Goal: Task Accomplishment & Management: Complete application form

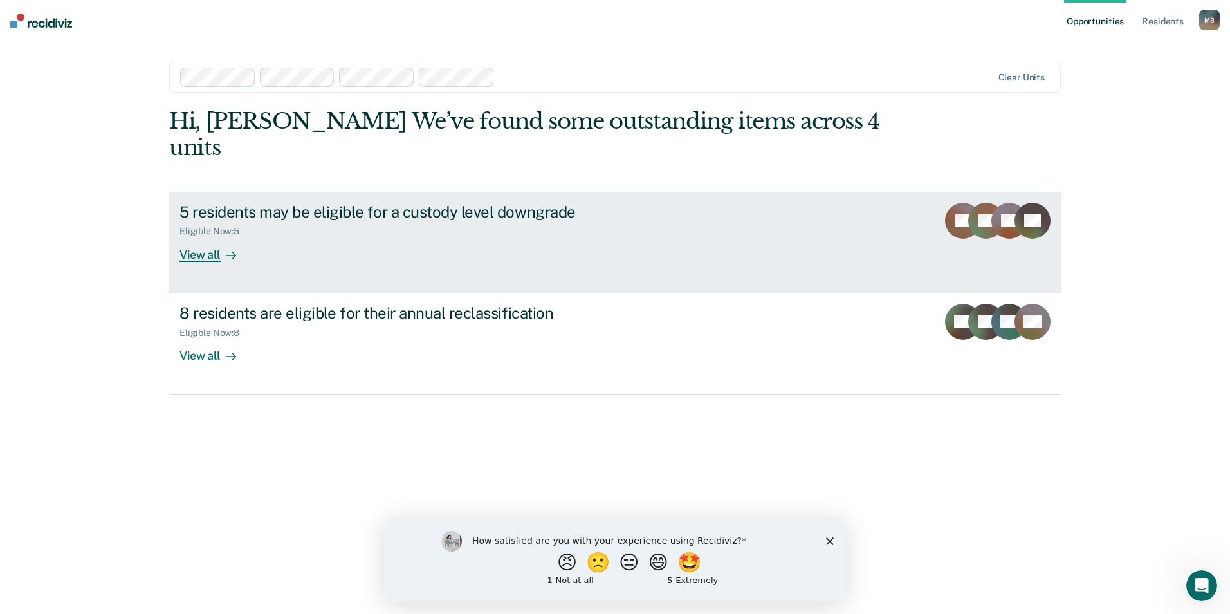
click at [216, 237] on div "View all" at bounding box center [216, 249] width 72 height 25
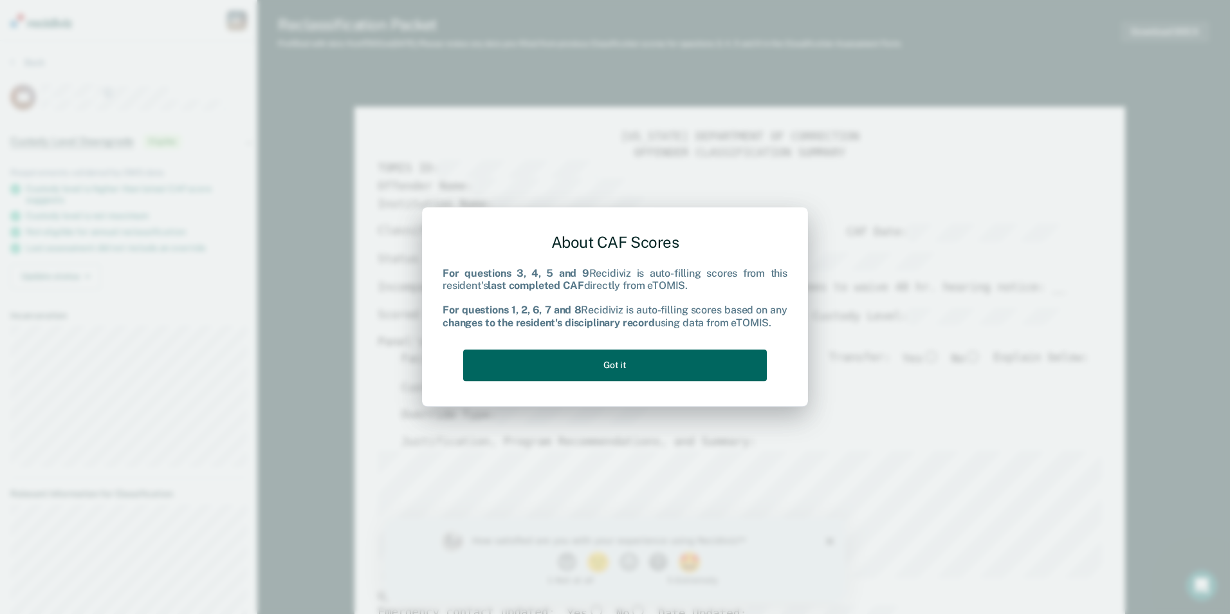
click at [622, 356] on button "Got it" at bounding box center [615, 365] width 304 height 32
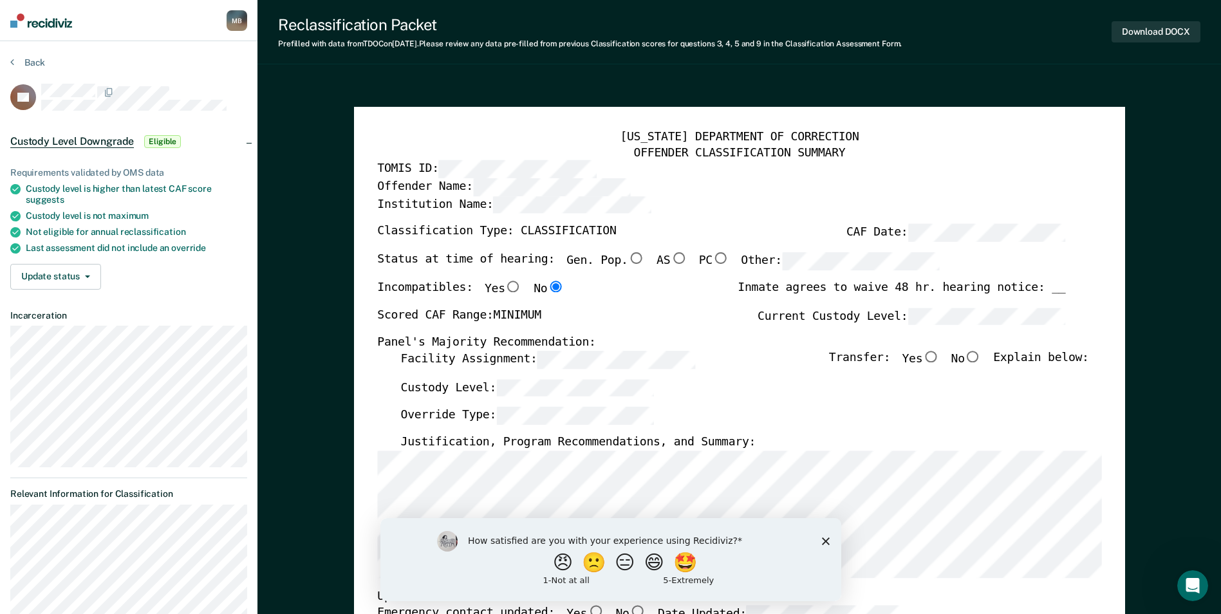
click at [824, 537] on icon "Close survey" at bounding box center [825, 541] width 8 height 8
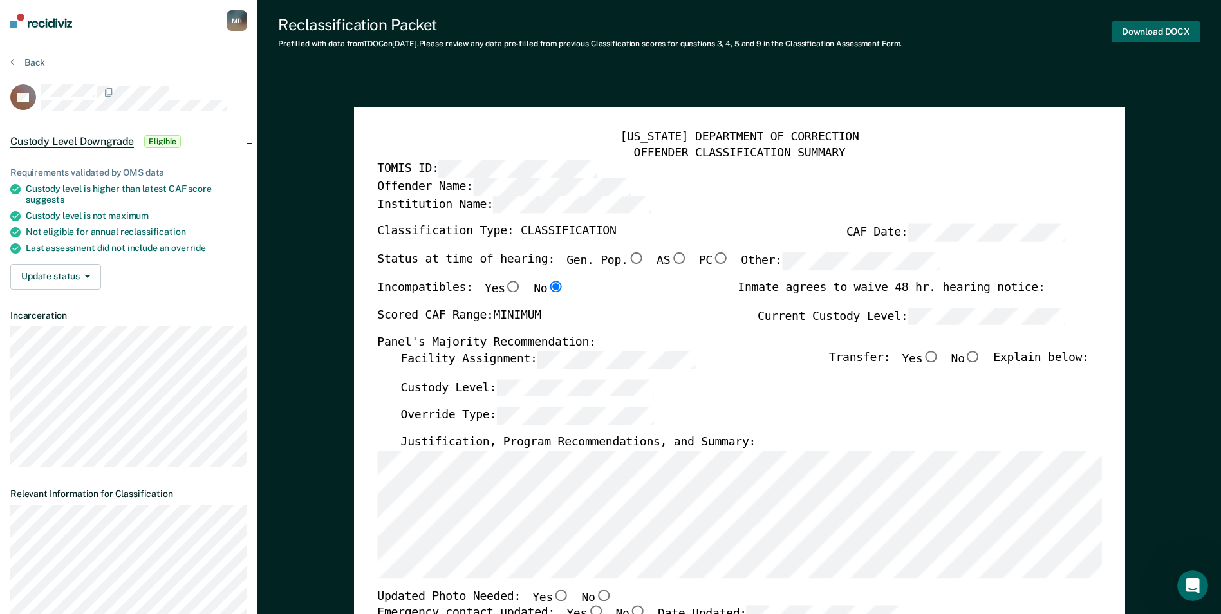
click at [1167, 29] on button "Download DOCX" at bounding box center [1155, 31] width 89 height 21
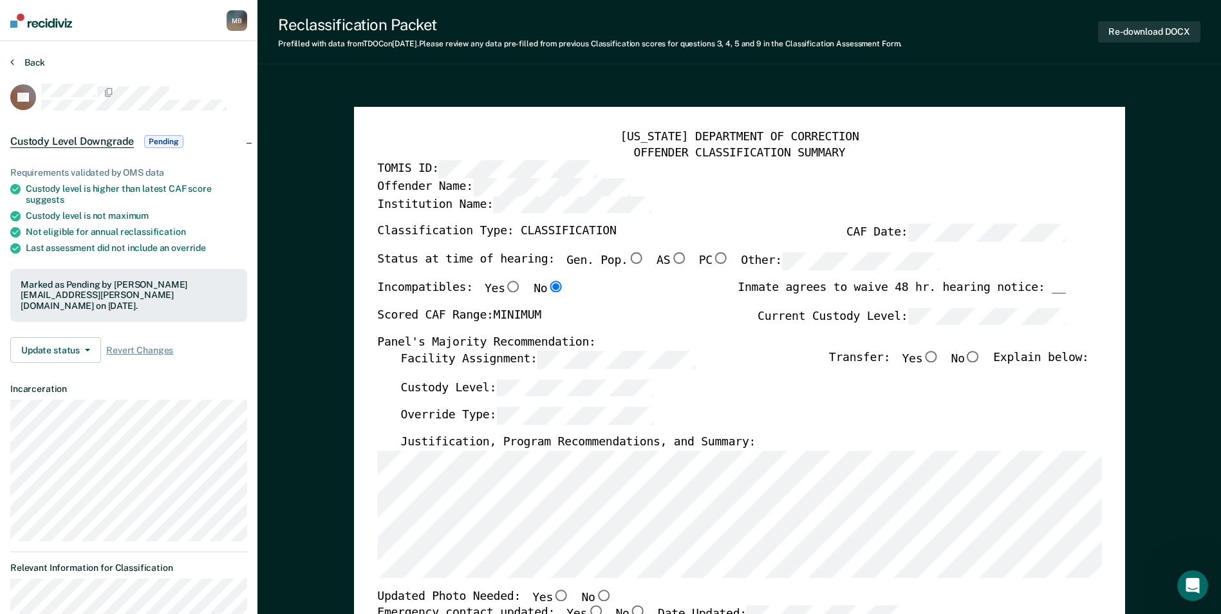
click at [30, 59] on button "Back" at bounding box center [27, 63] width 35 height 12
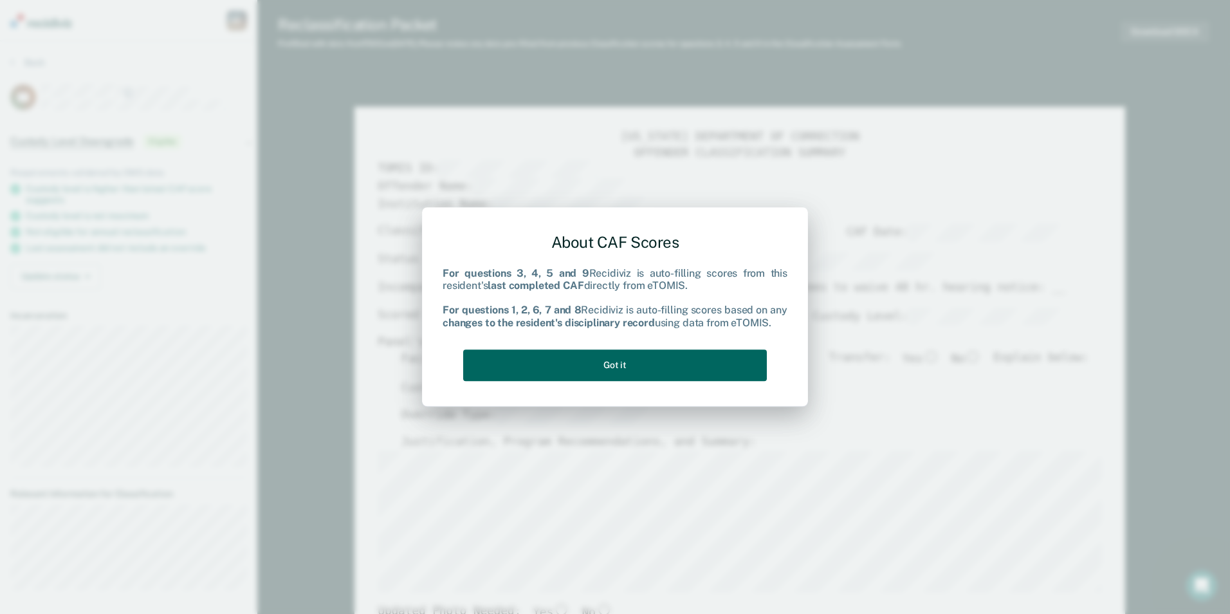
click at [638, 362] on button "Got it" at bounding box center [615, 365] width 304 height 32
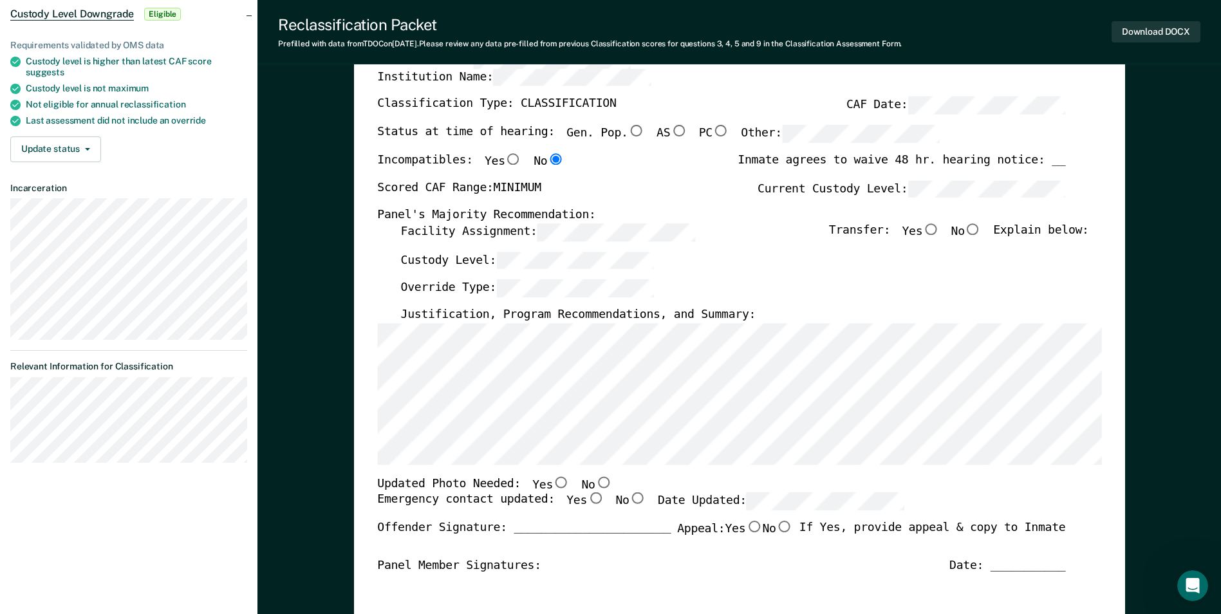
scroll to position [129, 0]
drag, startPoint x: 629, startPoint y: 377, endPoint x: 327, endPoint y: 405, distance: 303.7
click at [1156, 31] on button "Download DOCX" at bounding box center [1155, 31] width 89 height 21
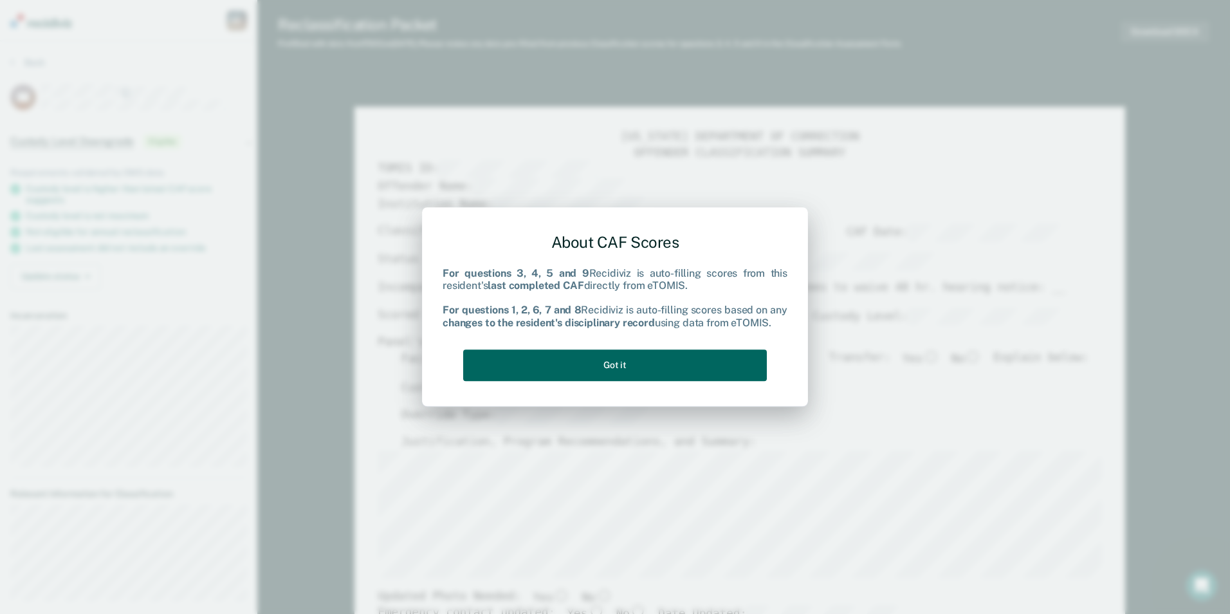
click at [601, 358] on button "Got it" at bounding box center [615, 365] width 304 height 32
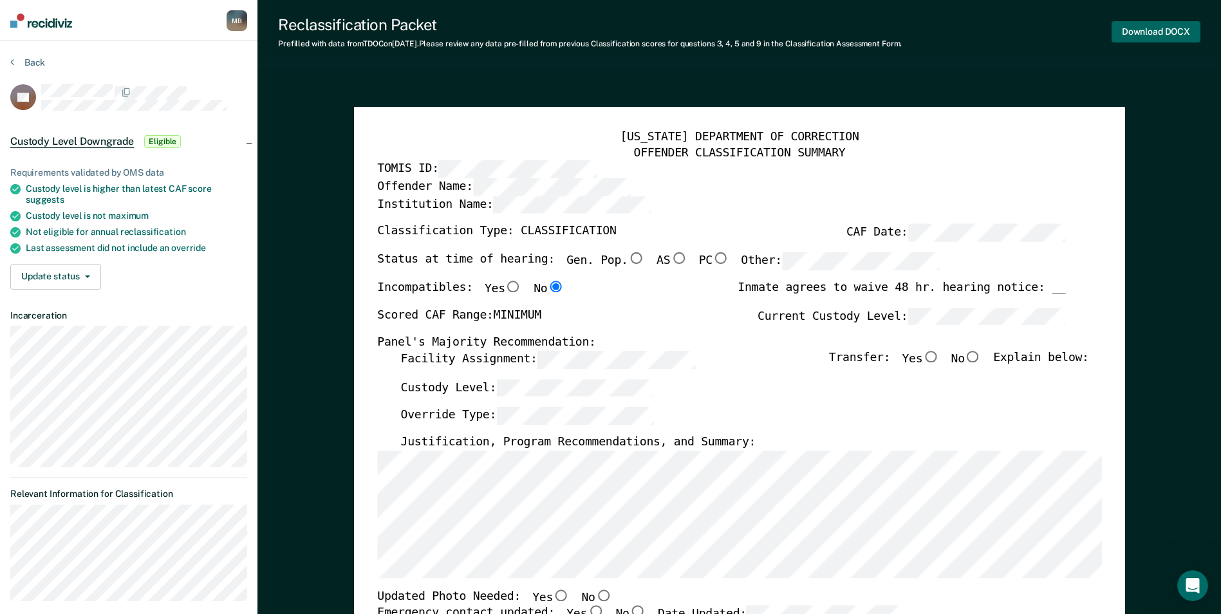
click at [1156, 30] on button "Download DOCX" at bounding box center [1155, 31] width 89 height 21
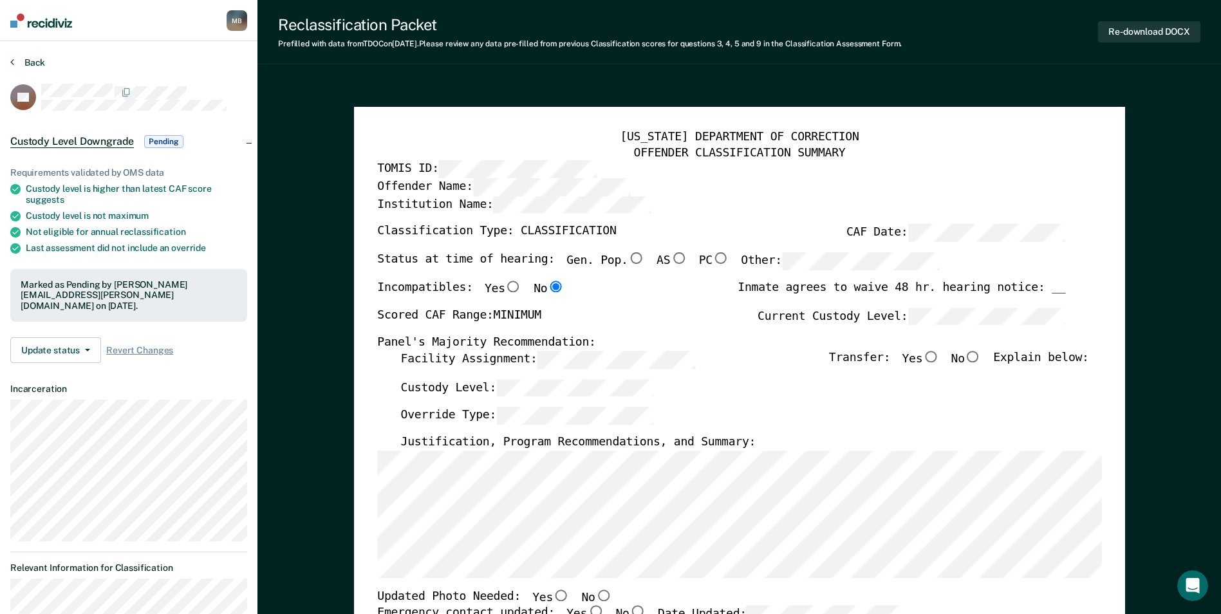
click at [21, 59] on button "Back" at bounding box center [27, 63] width 35 height 12
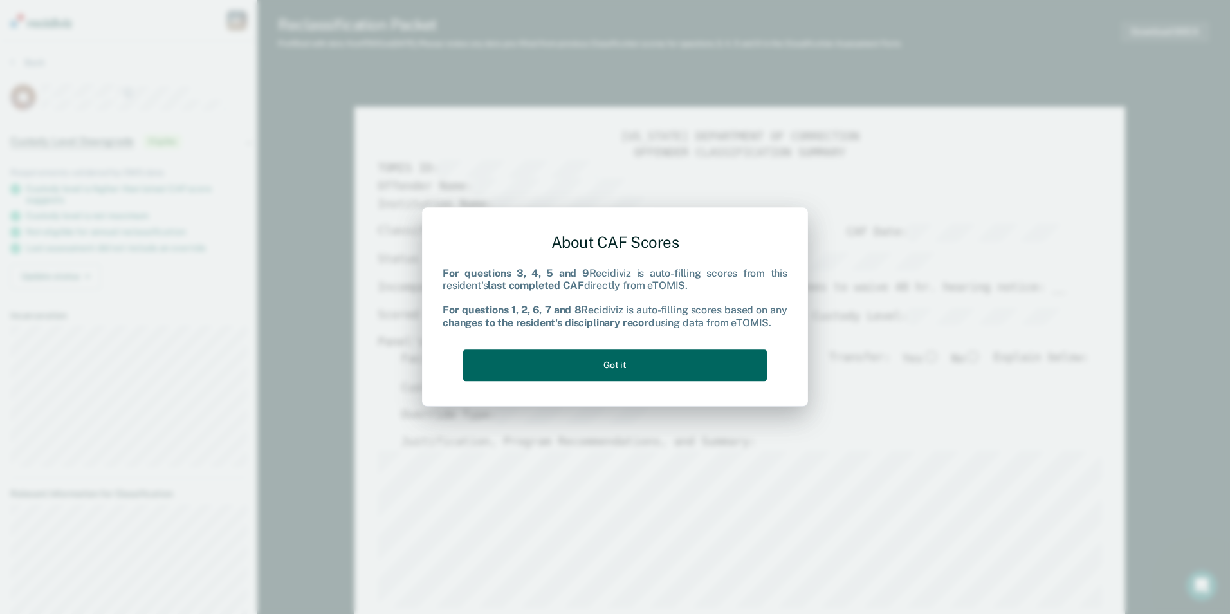
click at [646, 358] on button "Got it" at bounding box center [615, 365] width 304 height 32
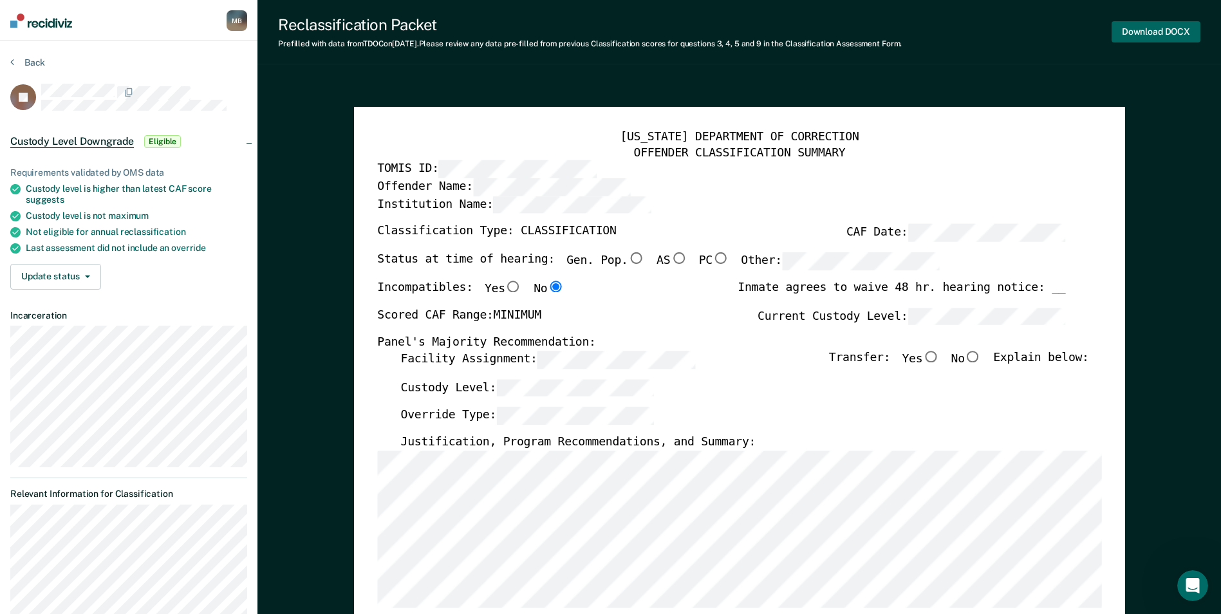
click at [1165, 30] on button "Download DOCX" at bounding box center [1155, 31] width 89 height 21
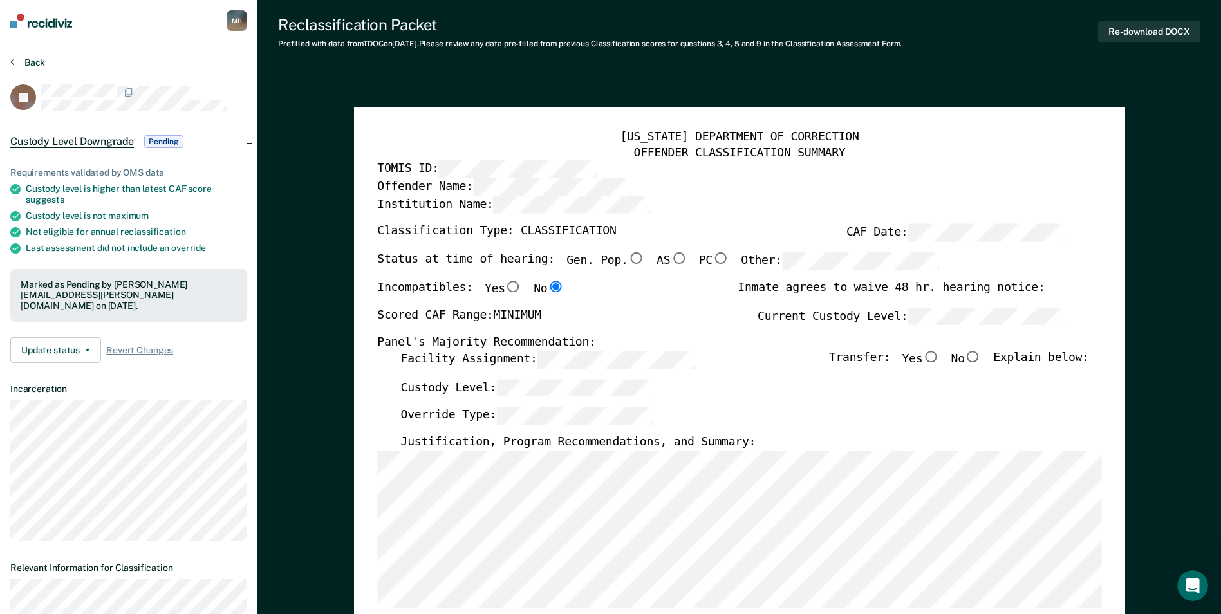
click at [37, 60] on button "Back" at bounding box center [27, 63] width 35 height 12
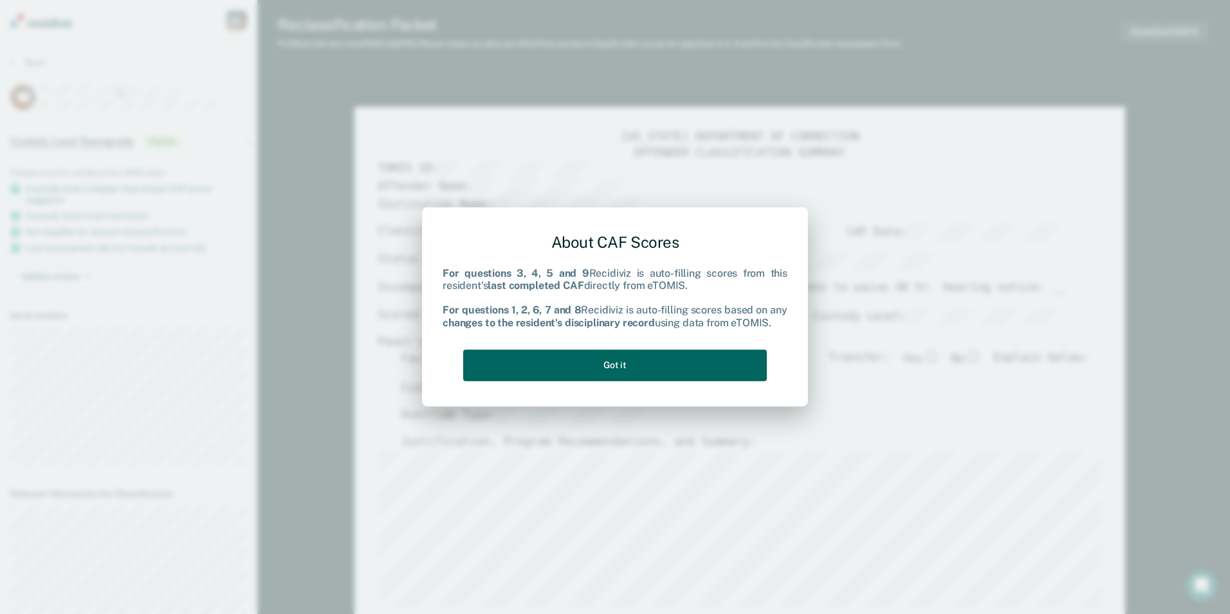
click at [600, 359] on button "Got it" at bounding box center [615, 365] width 304 height 32
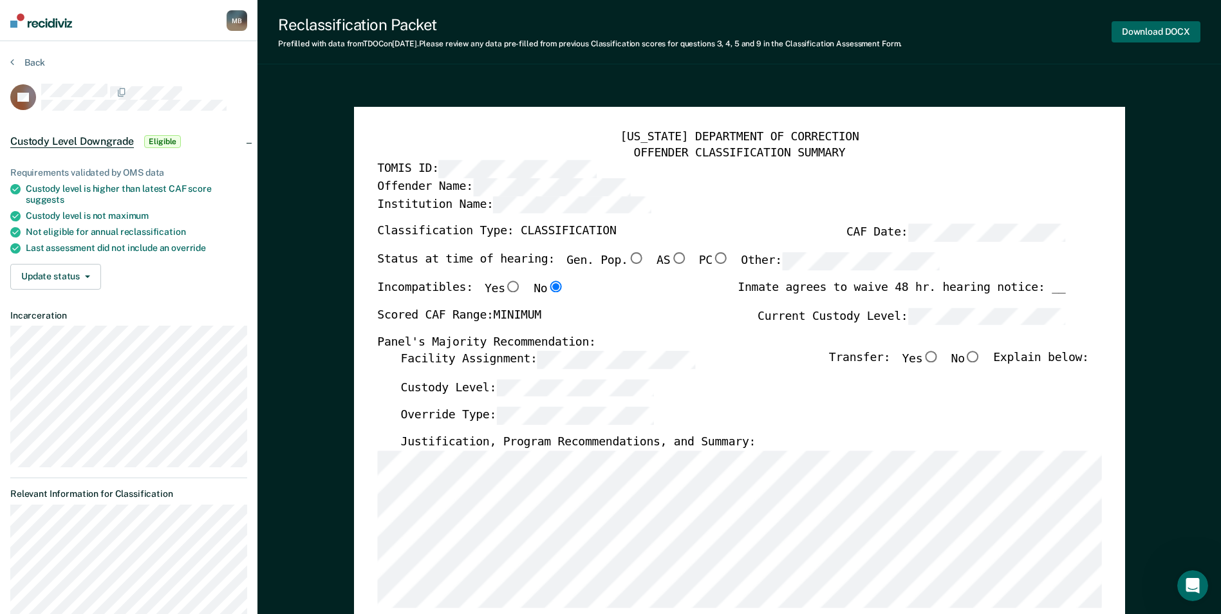
click at [1150, 28] on button "Download DOCX" at bounding box center [1155, 31] width 89 height 21
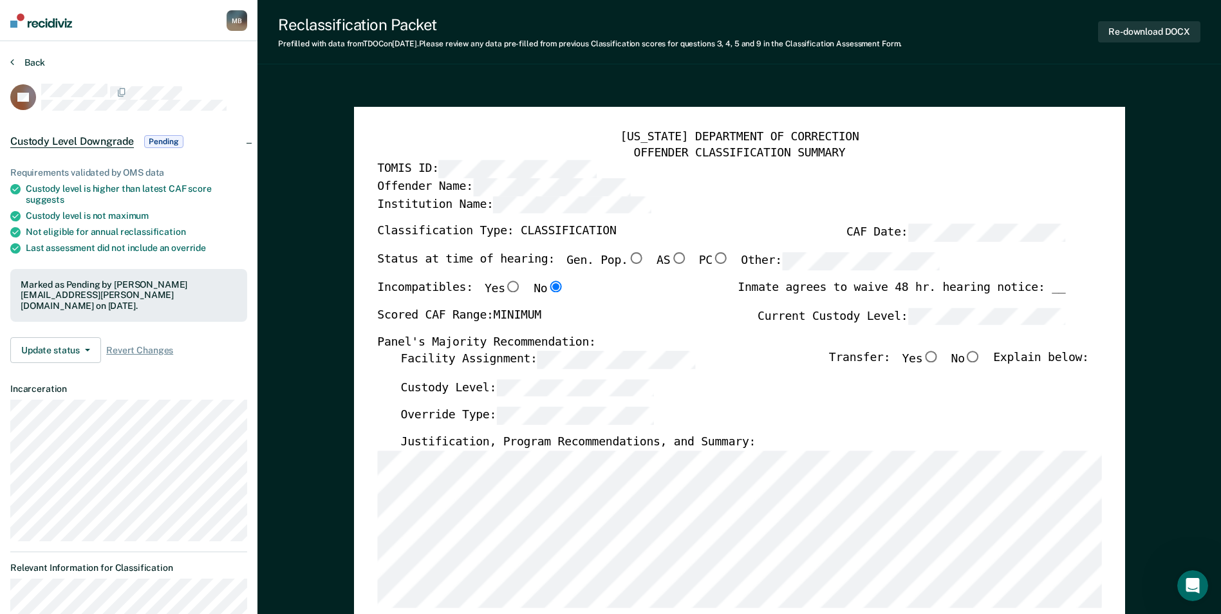
click at [32, 58] on button "Back" at bounding box center [27, 63] width 35 height 12
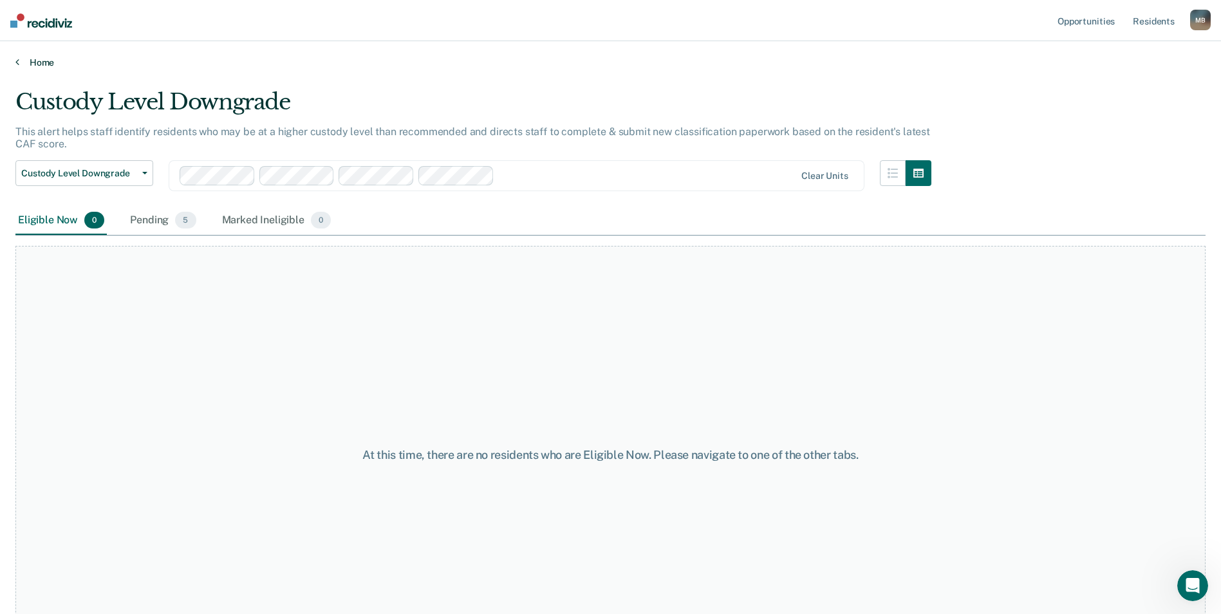
click at [36, 62] on link "Home" at bounding box center [610, 63] width 1190 height 12
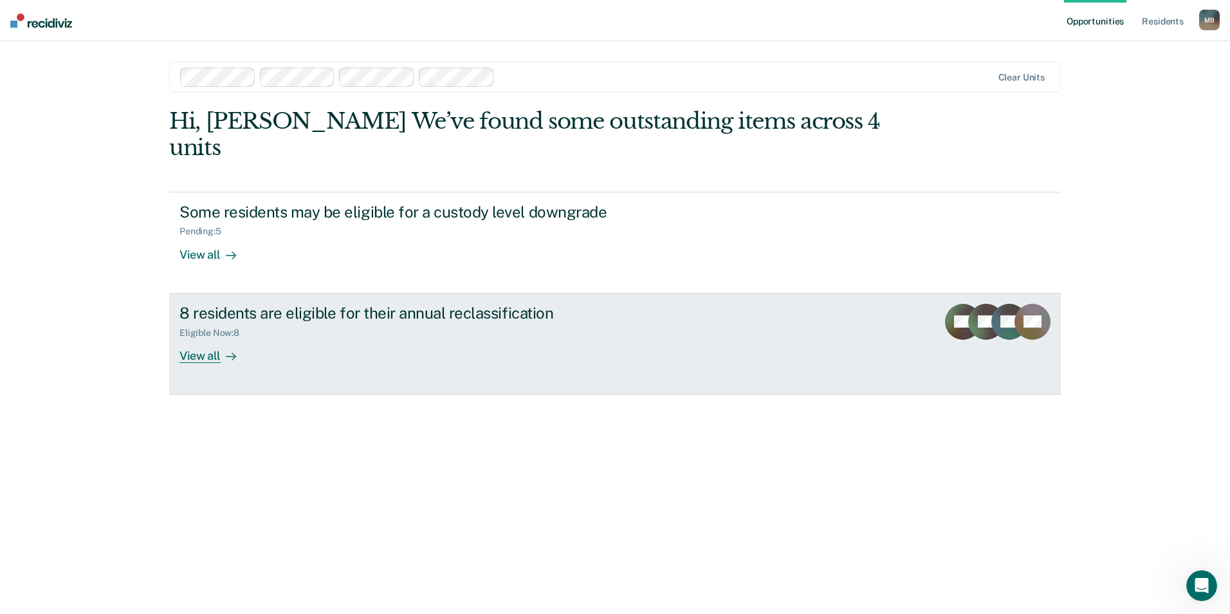
click at [225, 338] on div "View all" at bounding box center [216, 350] width 72 height 25
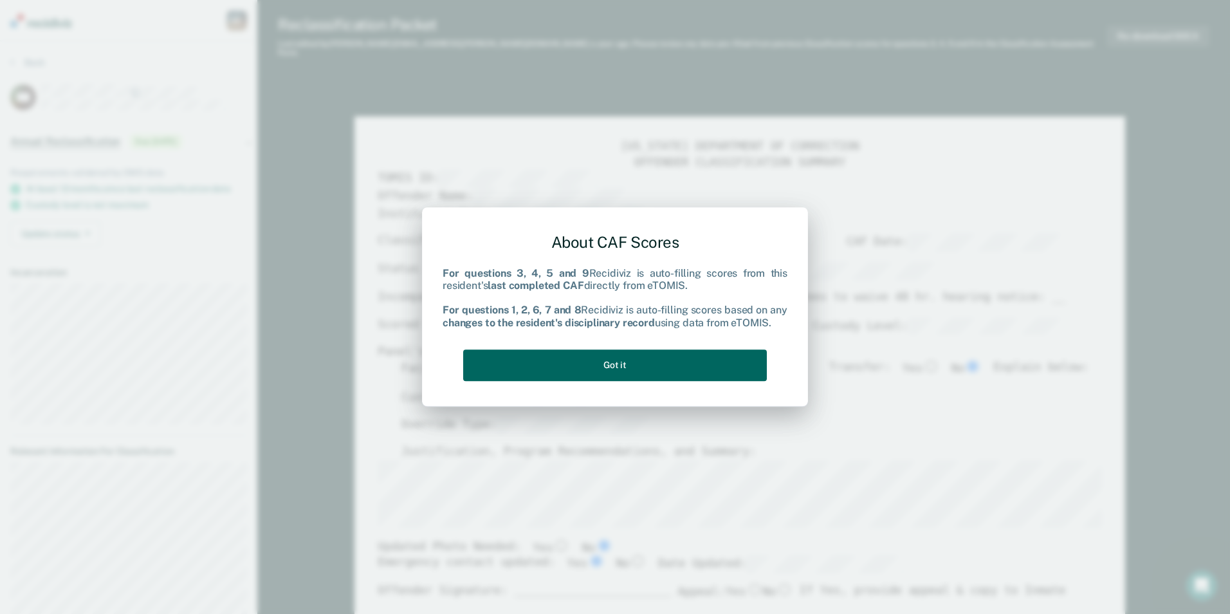
click at [669, 357] on button "Got it" at bounding box center [615, 365] width 304 height 32
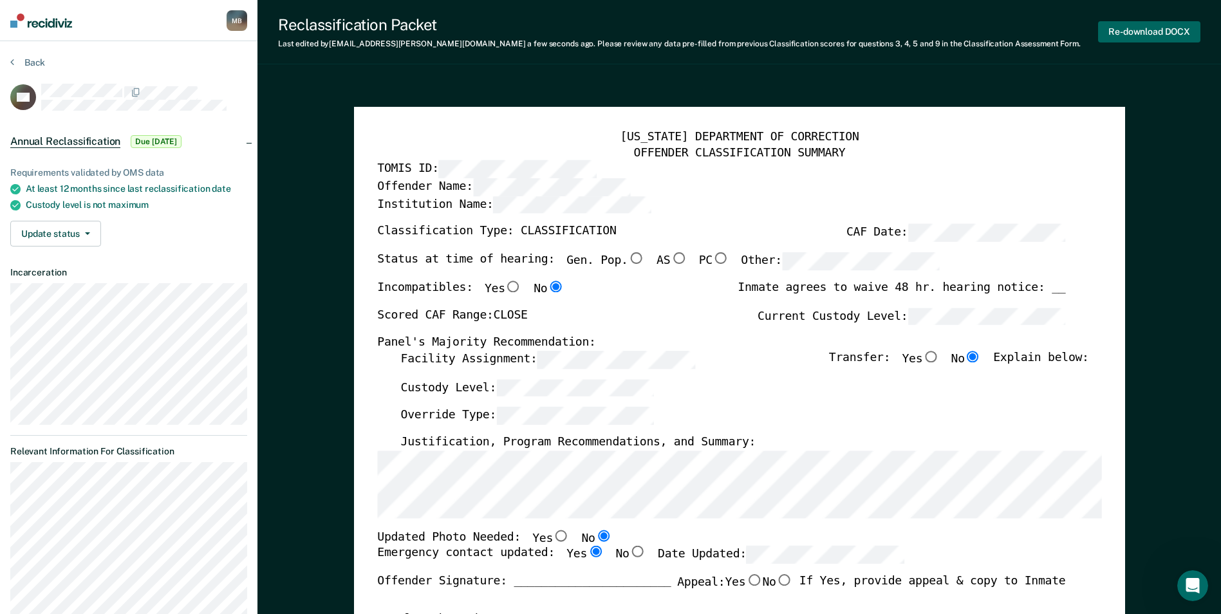
click at [1172, 30] on button "Re-download DOCX" at bounding box center [1149, 31] width 102 height 21
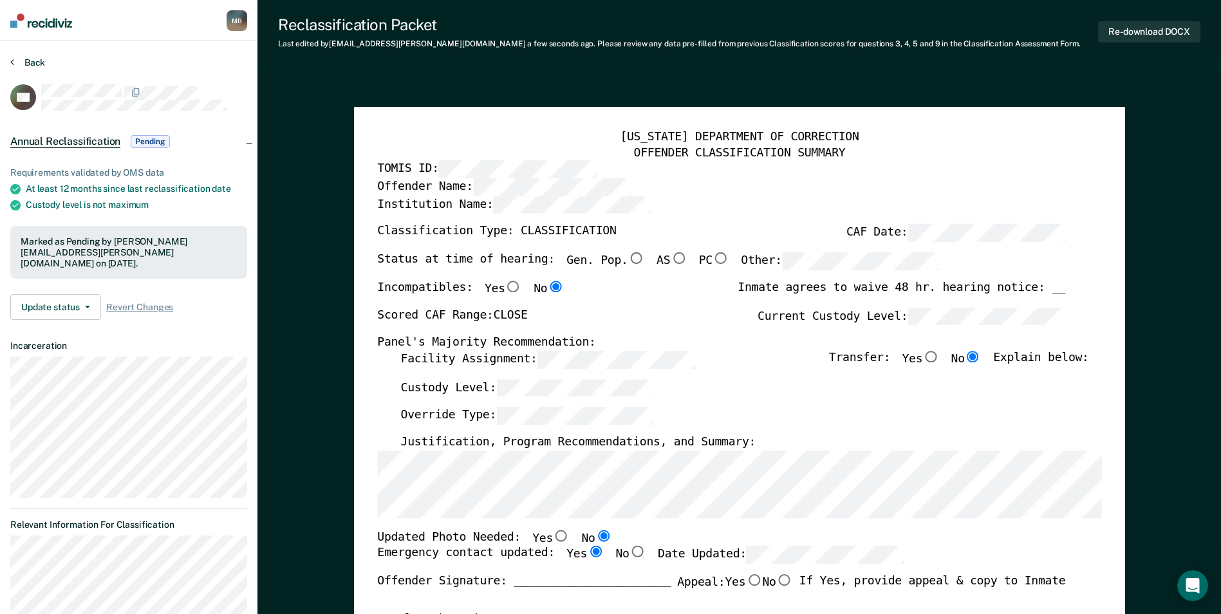
click at [34, 61] on button "Back" at bounding box center [27, 63] width 35 height 12
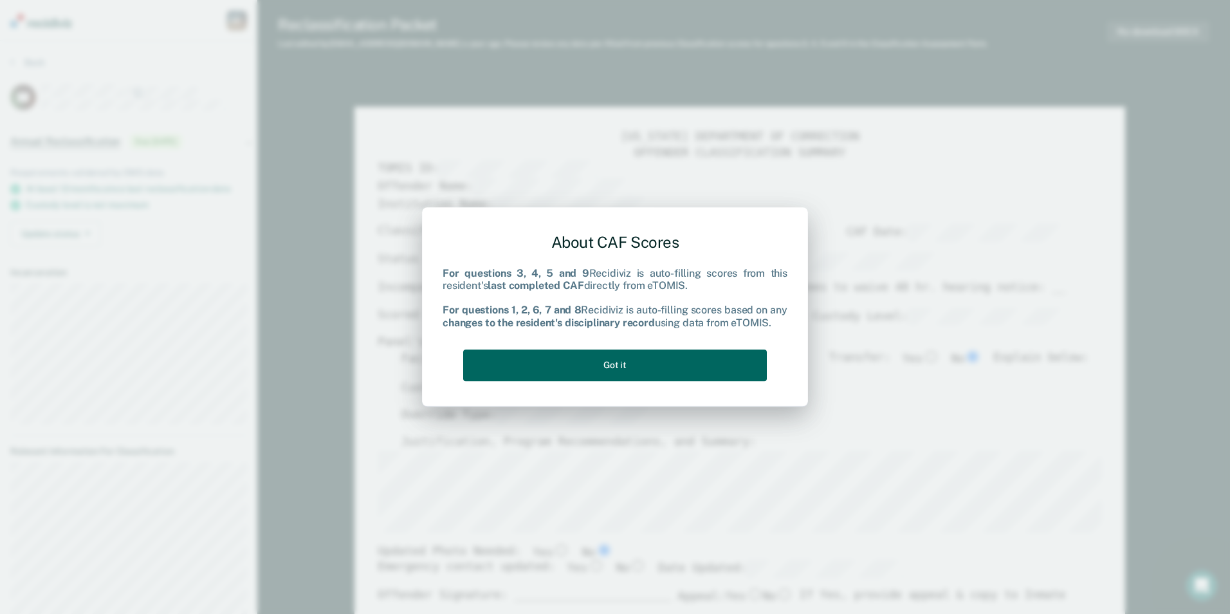
click at [665, 369] on button "Got it" at bounding box center [615, 365] width 304 height 32
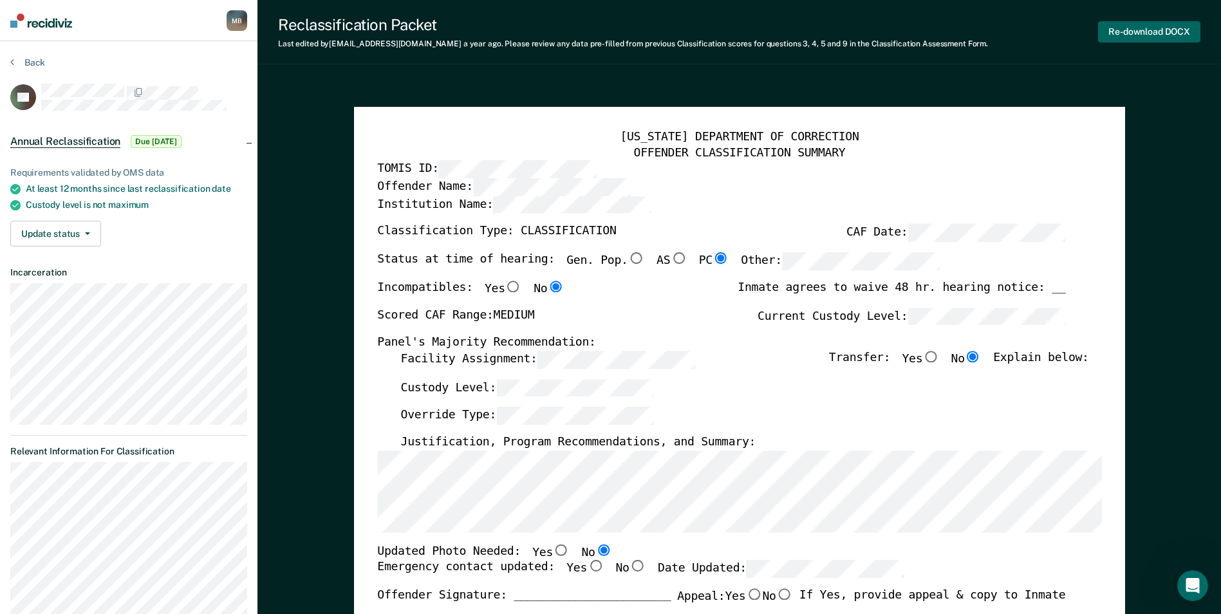
drag, startPoint x: 1163, startPoint y: 28, endPoint x: 1156, endPoint y: 28, distance: 7.1
click at [1163, 28] on button "Re-download DOCX" at bounding box center [1149, 31] width 102 height 21
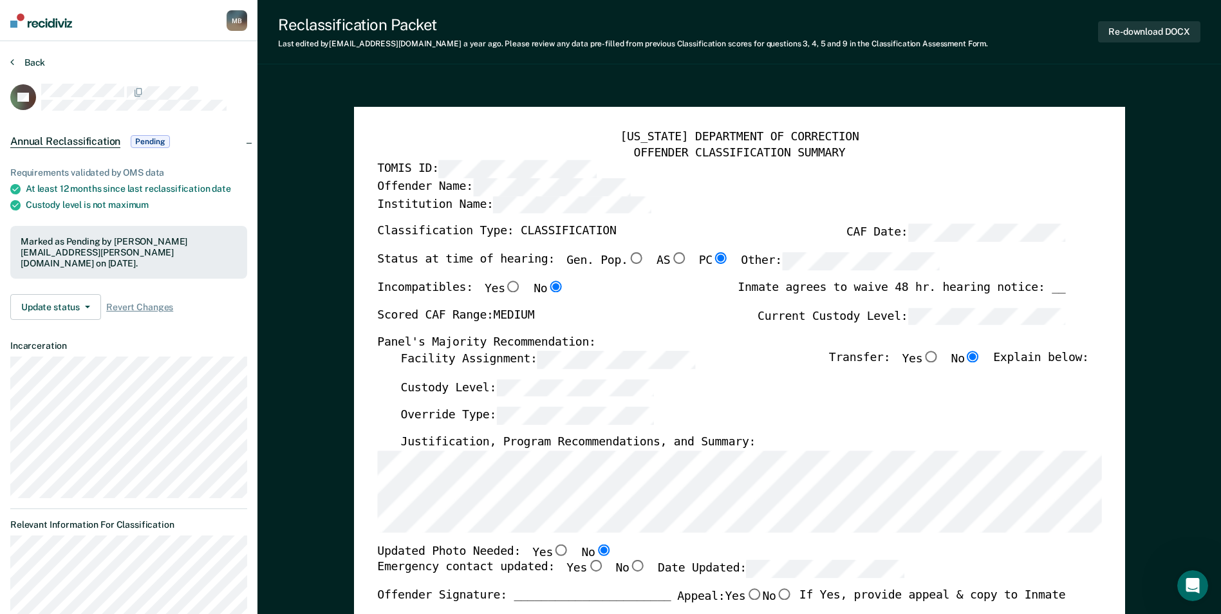
click at [41, 59] on button "Back" at bounding box center [27, 63] width 35 height 12
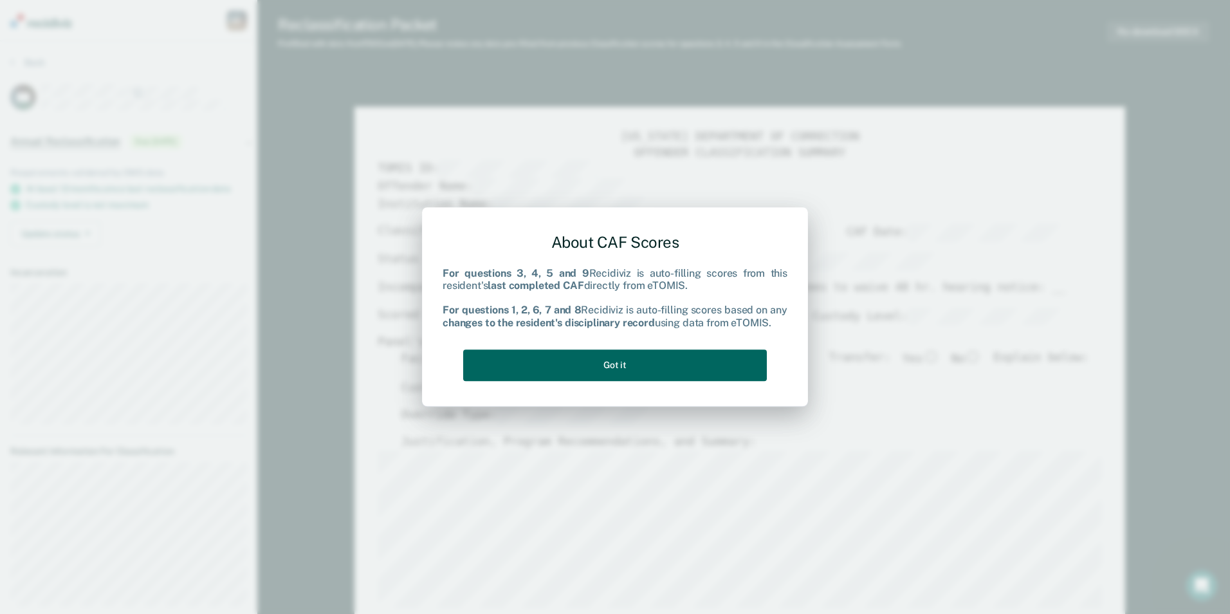
click at [639, 361] on button "Got it" at bounding box center [615, 365] width 304 height 32
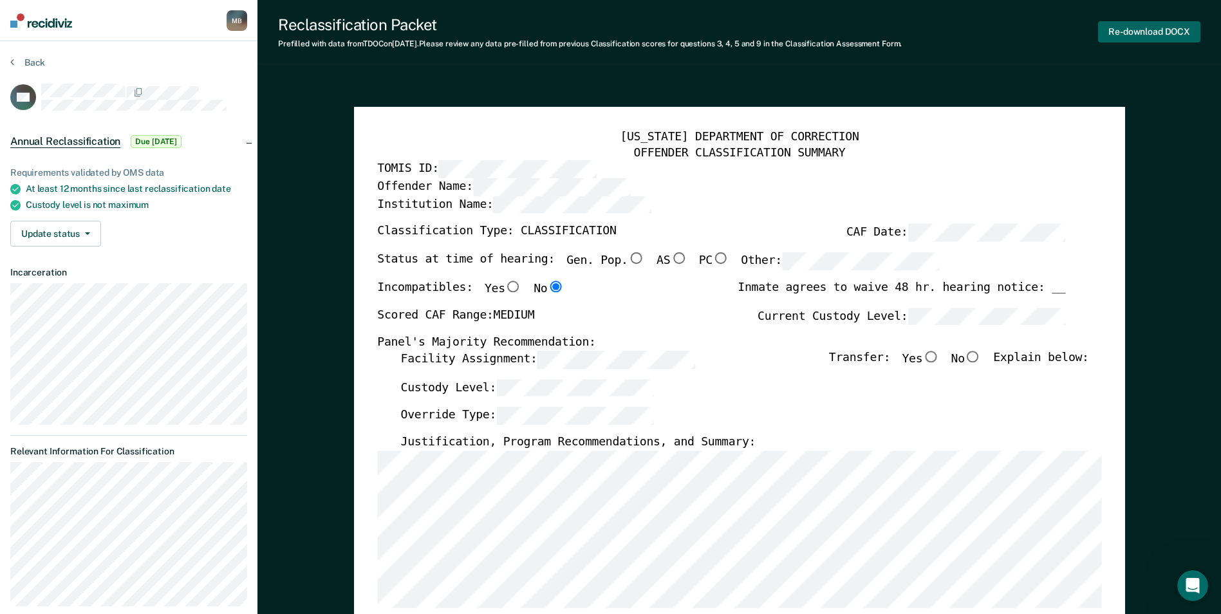
click at [1138, 26] on button "Re-download DOCX" at bounding box center [1149, 31] width 102 height 21
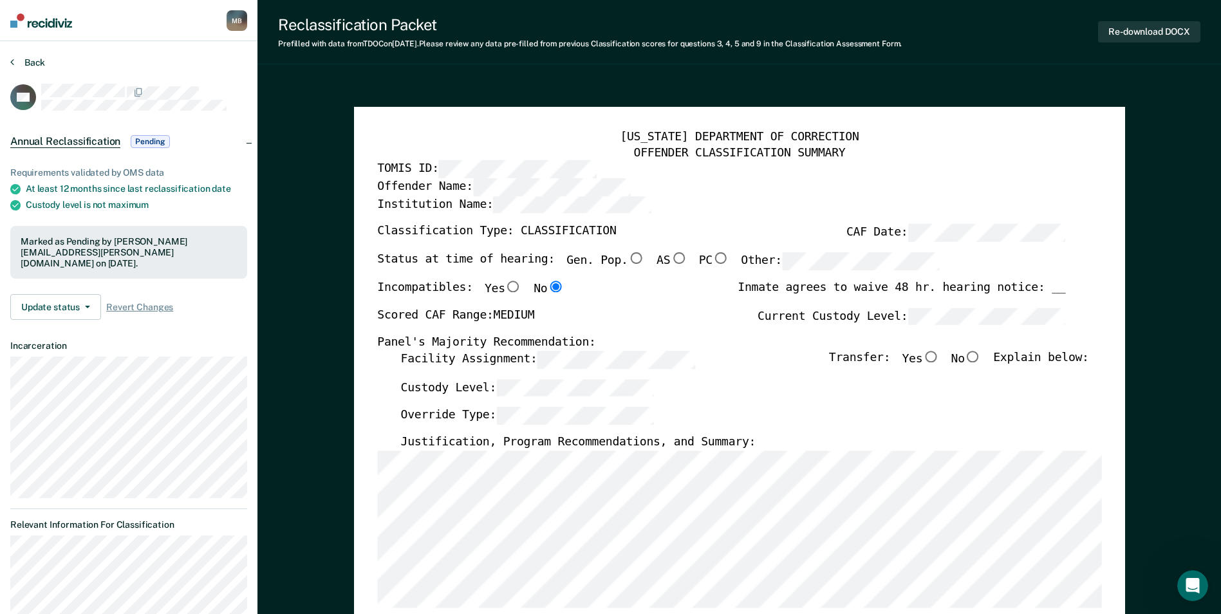
click at [41, 60] on button "Back" at bounding box center [27, 63] width 35 height 12
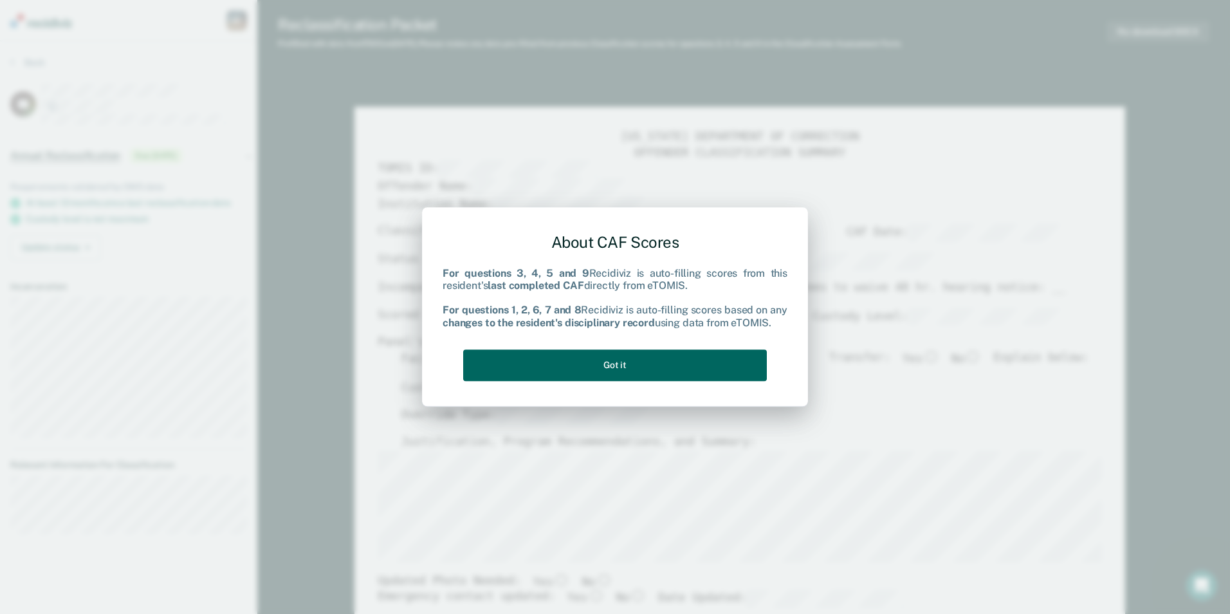
click at [605, 352] on button "Got it" at bounding box center [615, 365] width 304 height 32
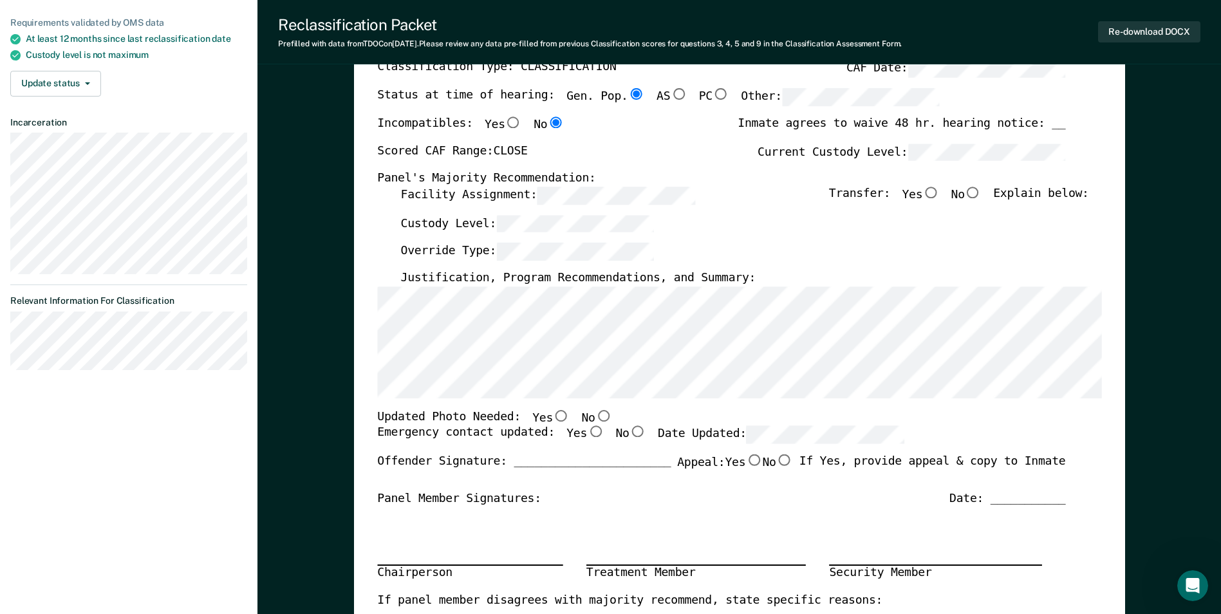
scroll to position [193, 0]
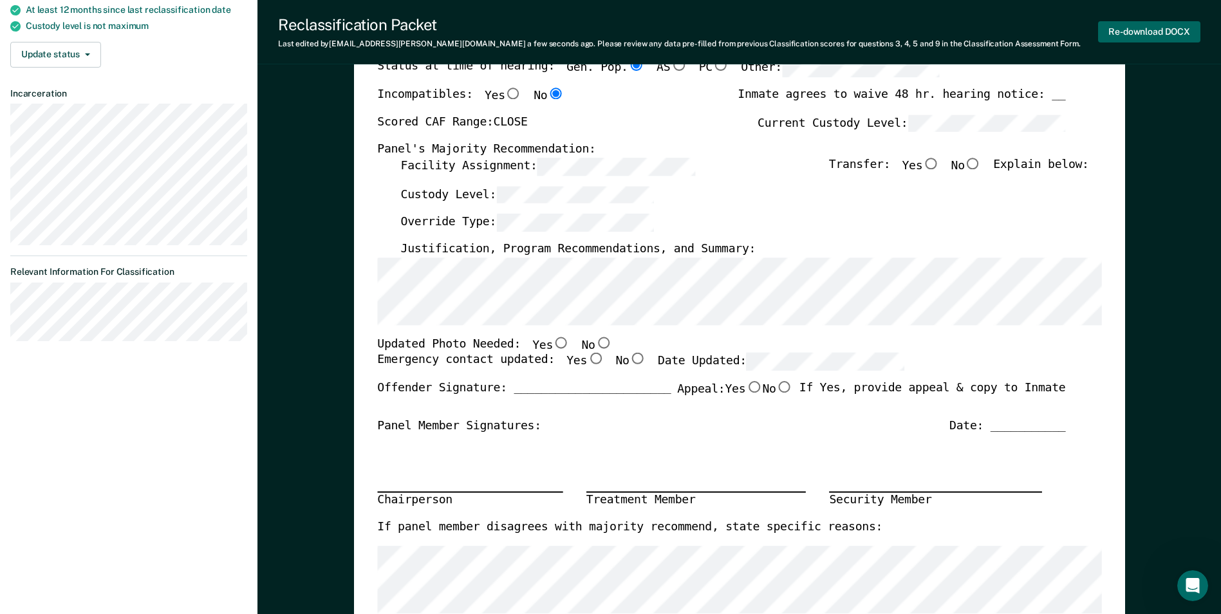
click at [1151, 32] on button "Re-download DOCX" at bounding box center [1149, 31] width 102 height 21
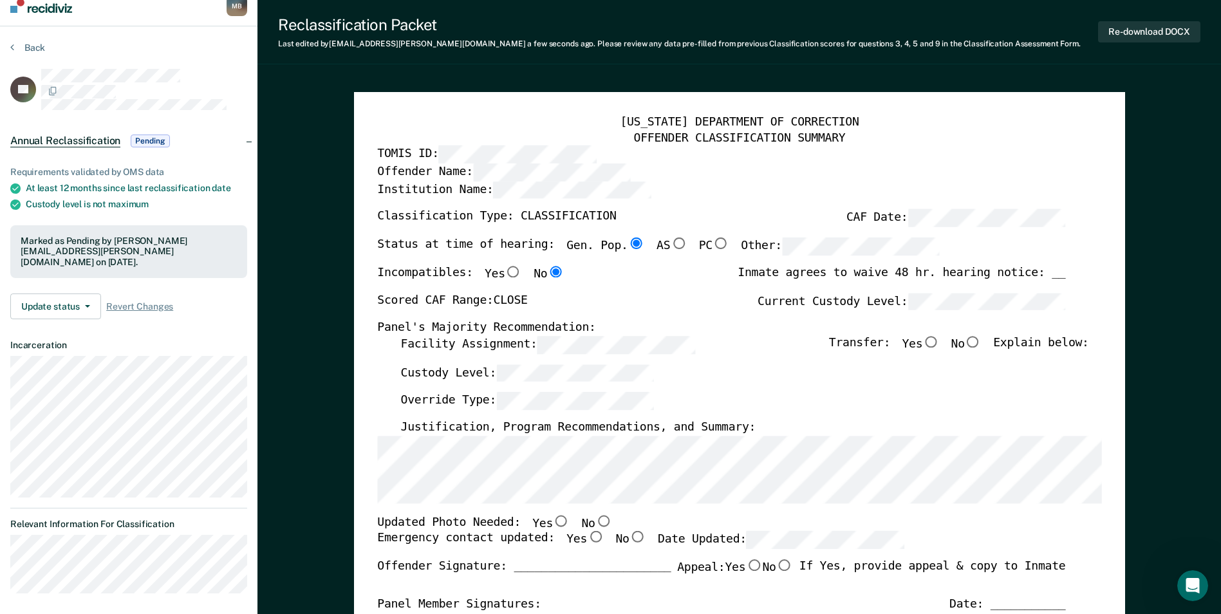
scroll to position [0, 0]
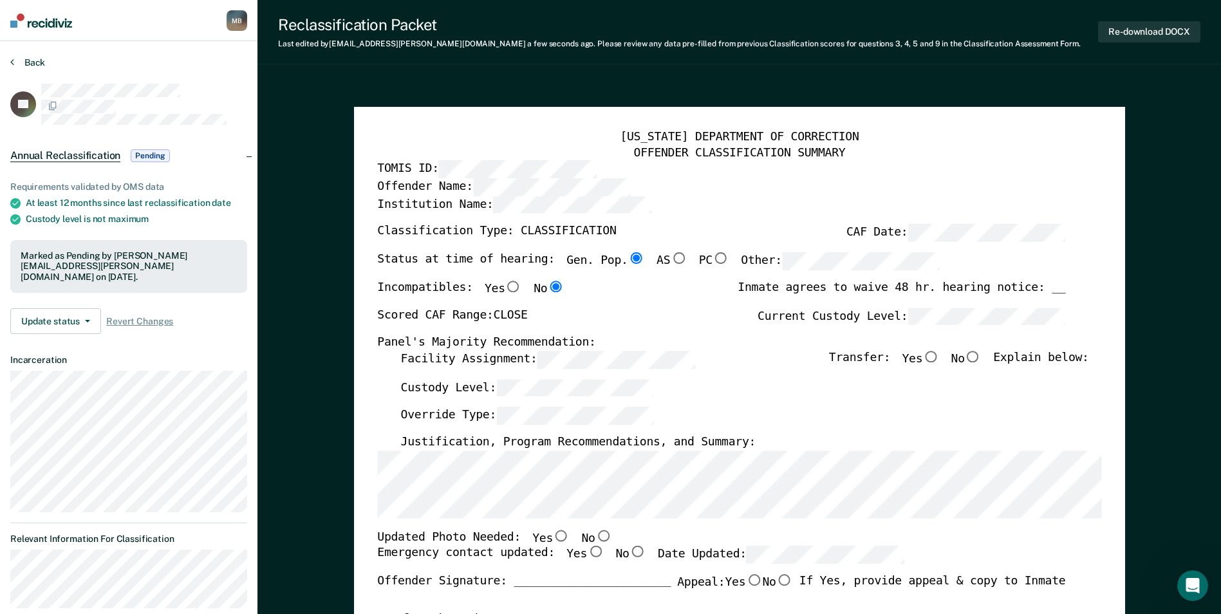
click at [28, 62] on button "Back" at bounding box center [27, 63] width 35 height 12
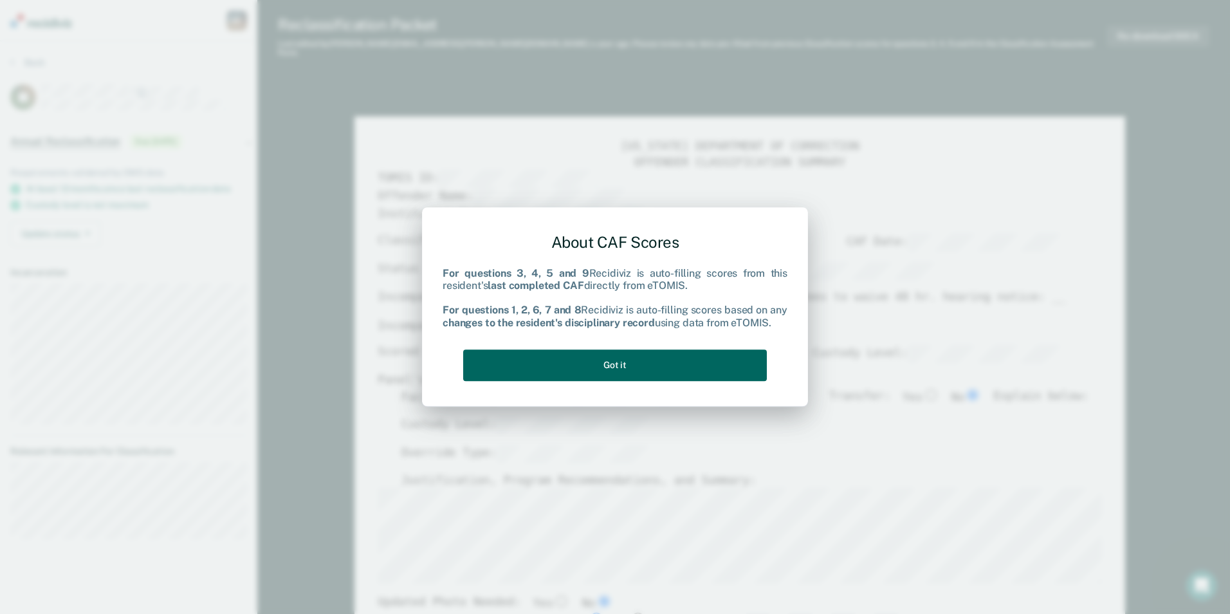
click at [644, 362] on button "Got it" at bounding box center [615, 365] width 304 height 32
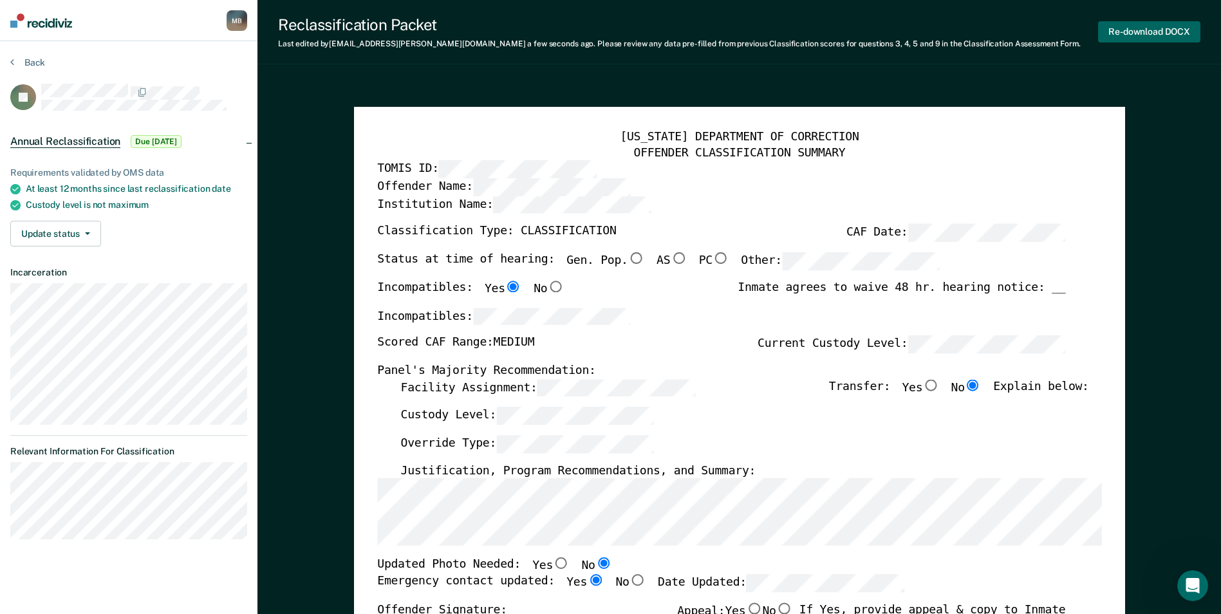
click at [1145, 27] on button "Re-download DOCX" at bounding box center [1149, 31] width 102 height 21
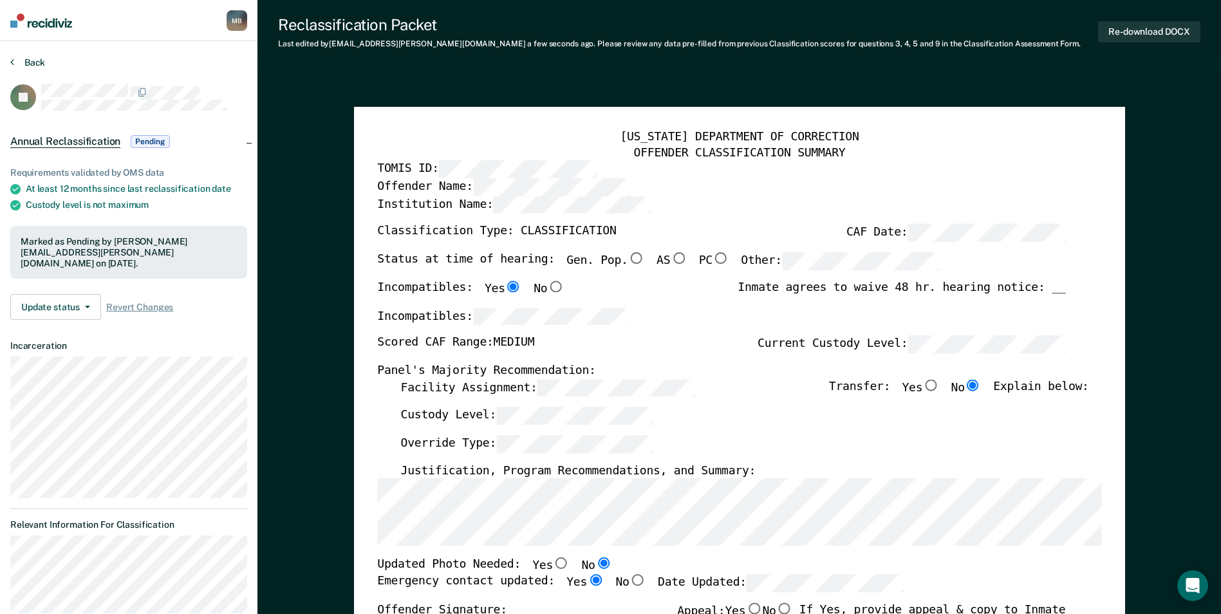
click at [38, 60] on button "Back" at bounding box center [27, 63] width 35 height 12
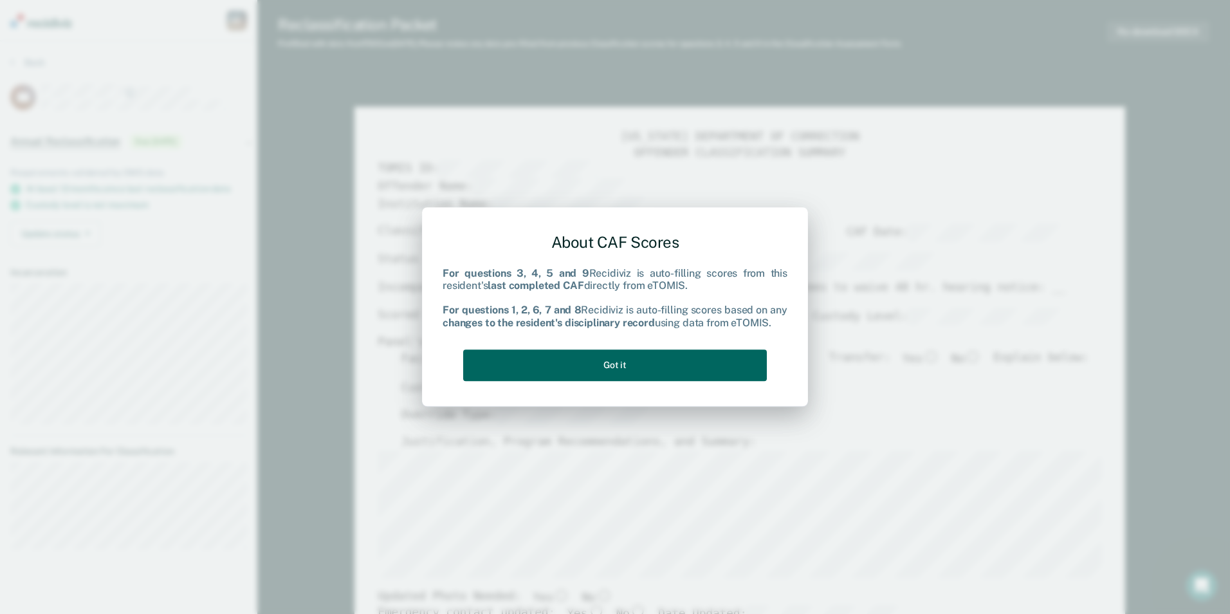
click at [635, 353] on button "Got it" at bounding box center [615, 365] width 304 height 32
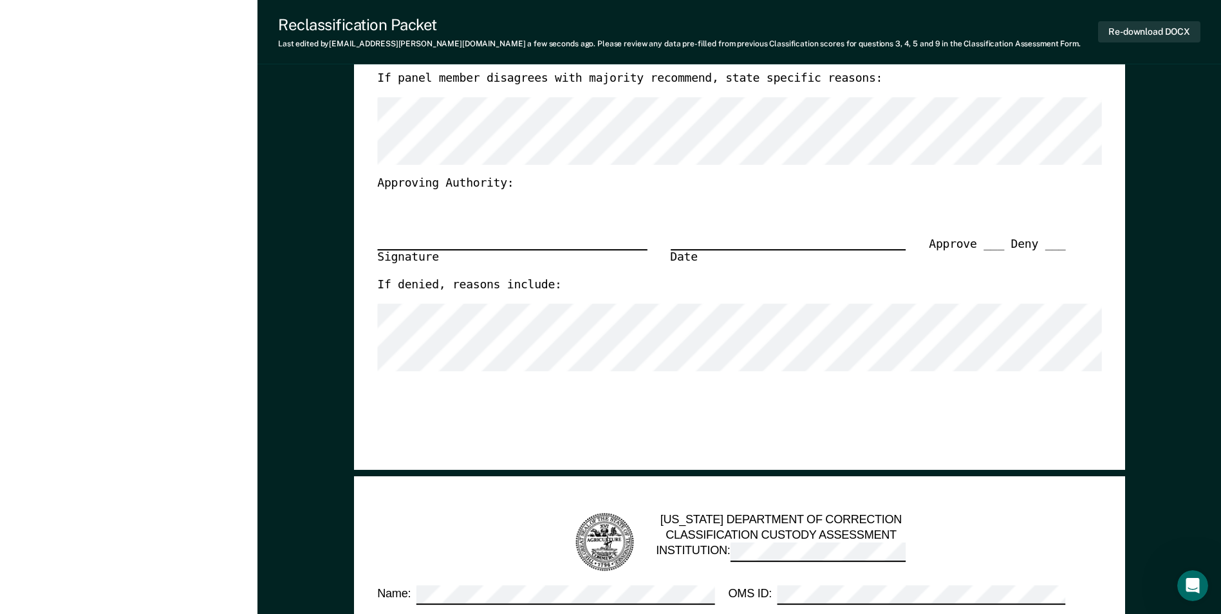
scroll to position [836, 0]
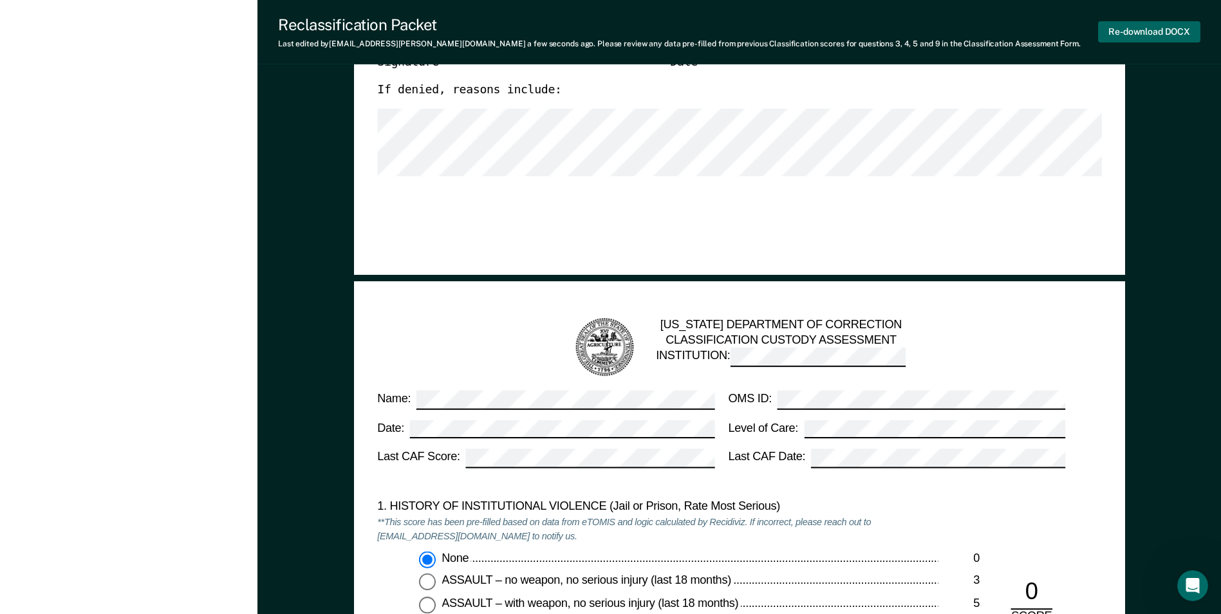
click at [1145, 24] on button "Re-download DOCX" at bounding box center [1149, 31] width 102 height 21
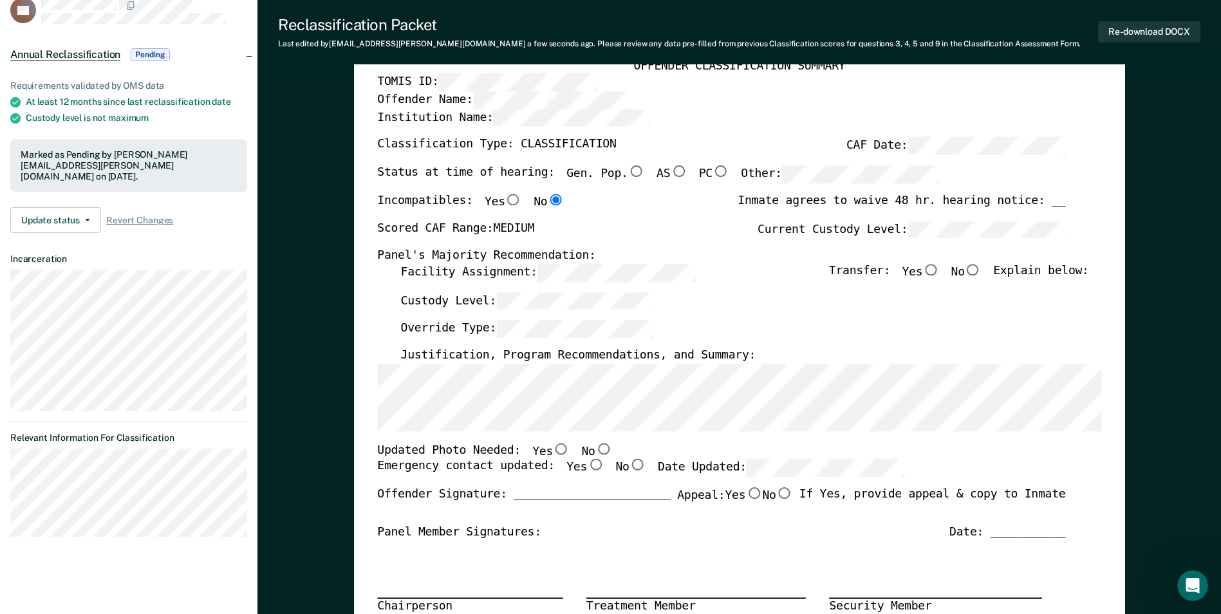
scroll to position [0, 0]
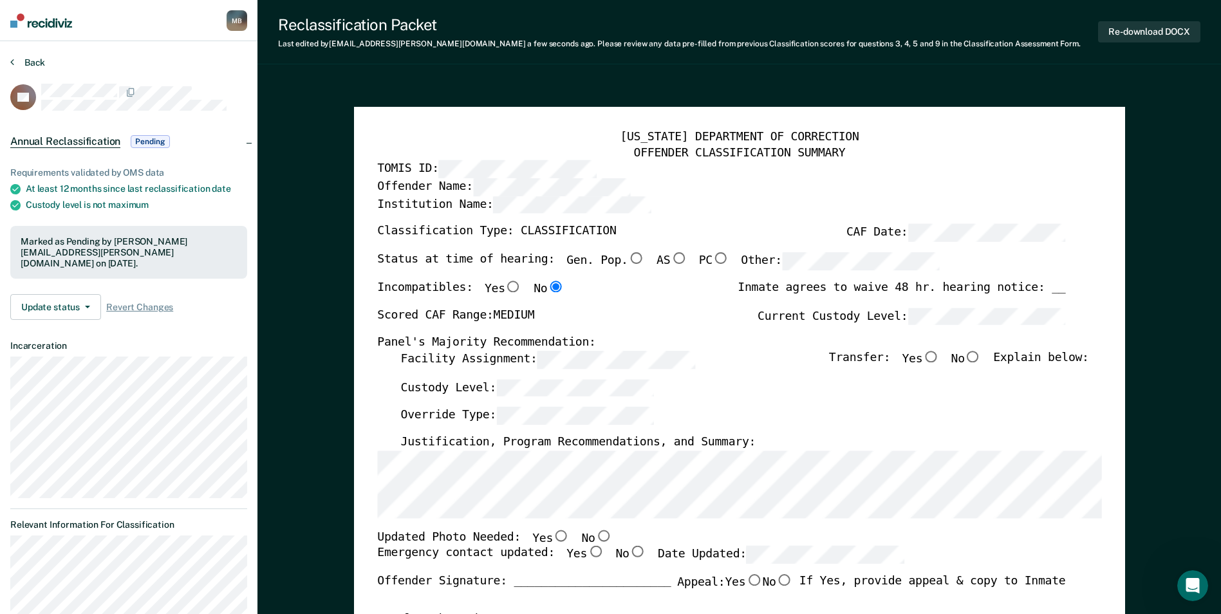
click at [32, 59] on button "Back" at bounding box center [27, 63] width 35 height 12
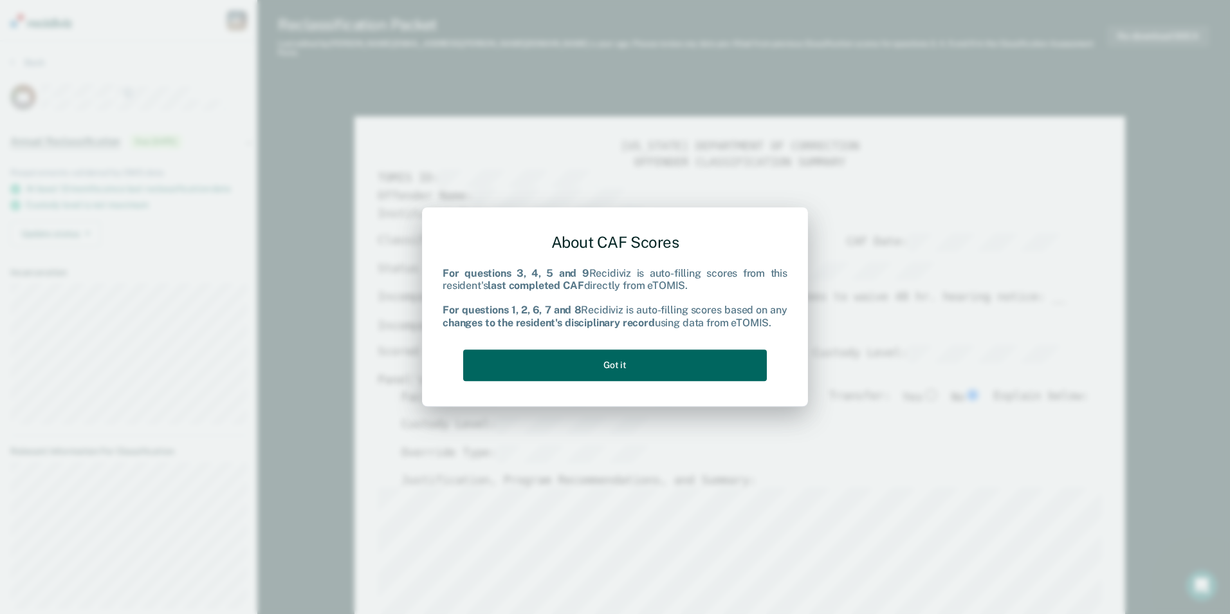
click at [648, 358] on button "Got it" at bounding box center [615, 365] width 304 height 32
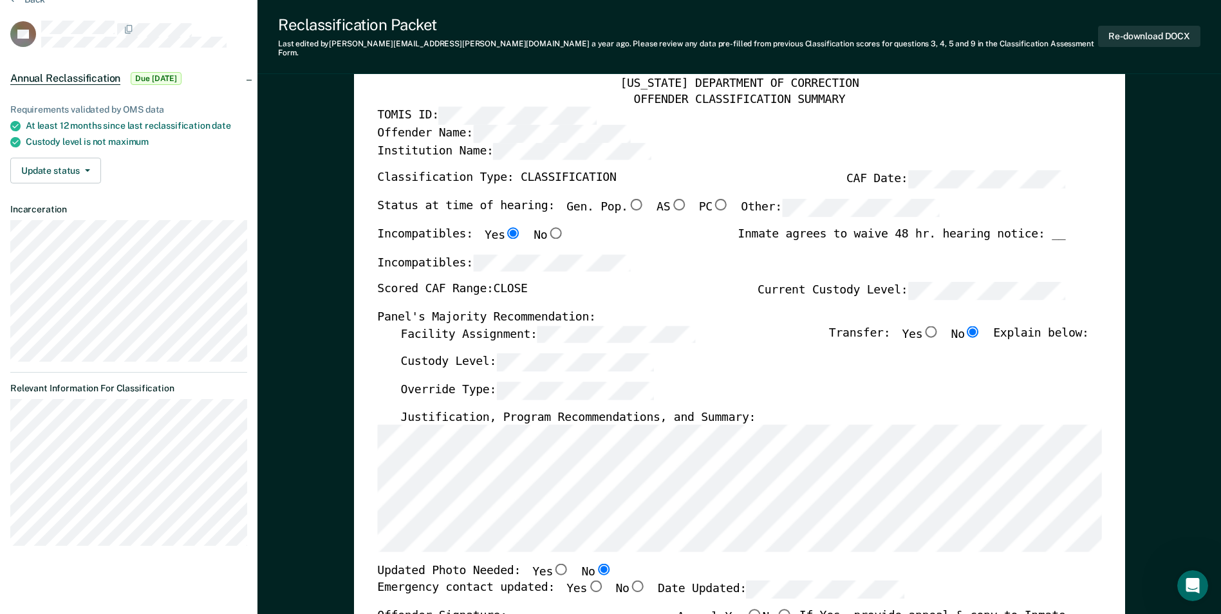
scroll to position [193, 0]
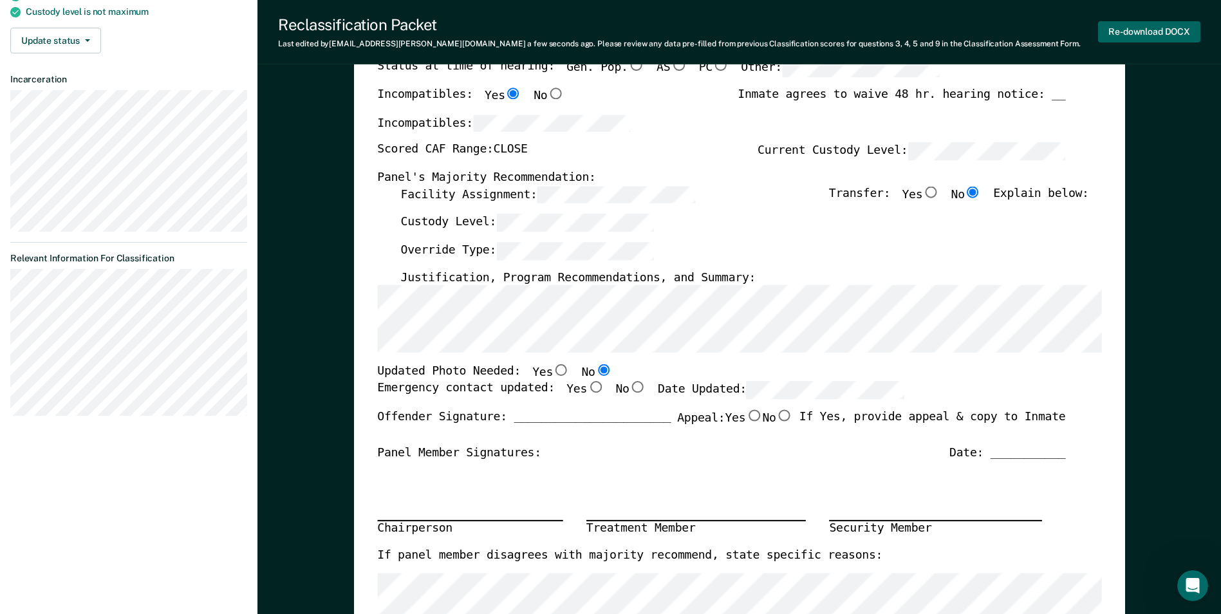
click at [1149, 31] on button "Re-download DOCX" at bounding box center [1149, 31] width 102 height 21
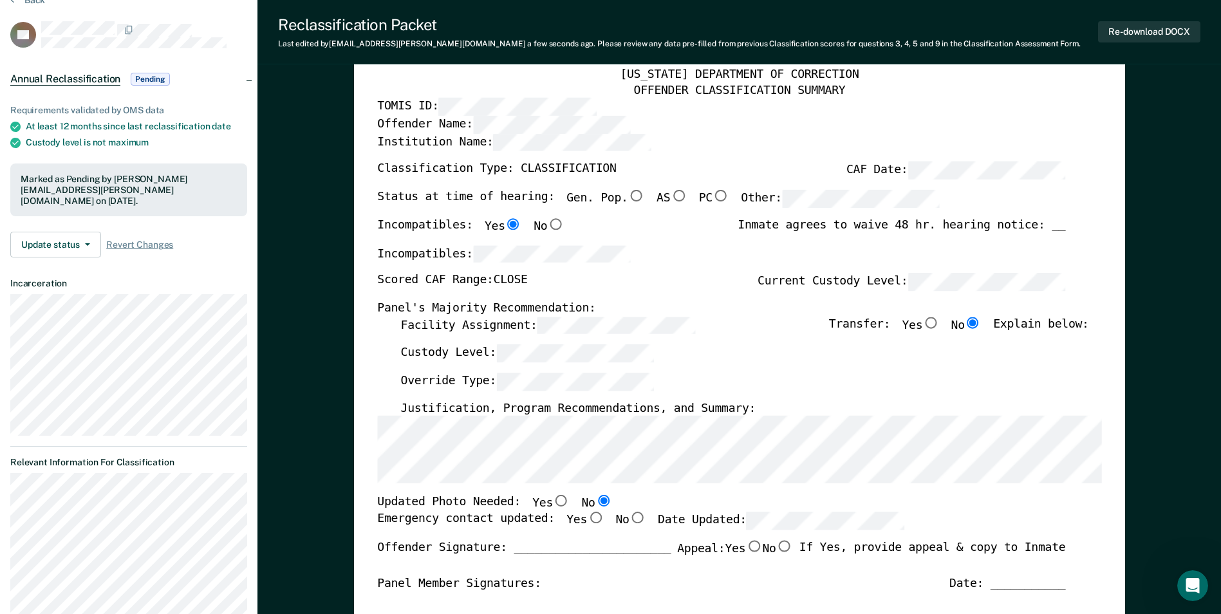
scroll to position [0, 0]
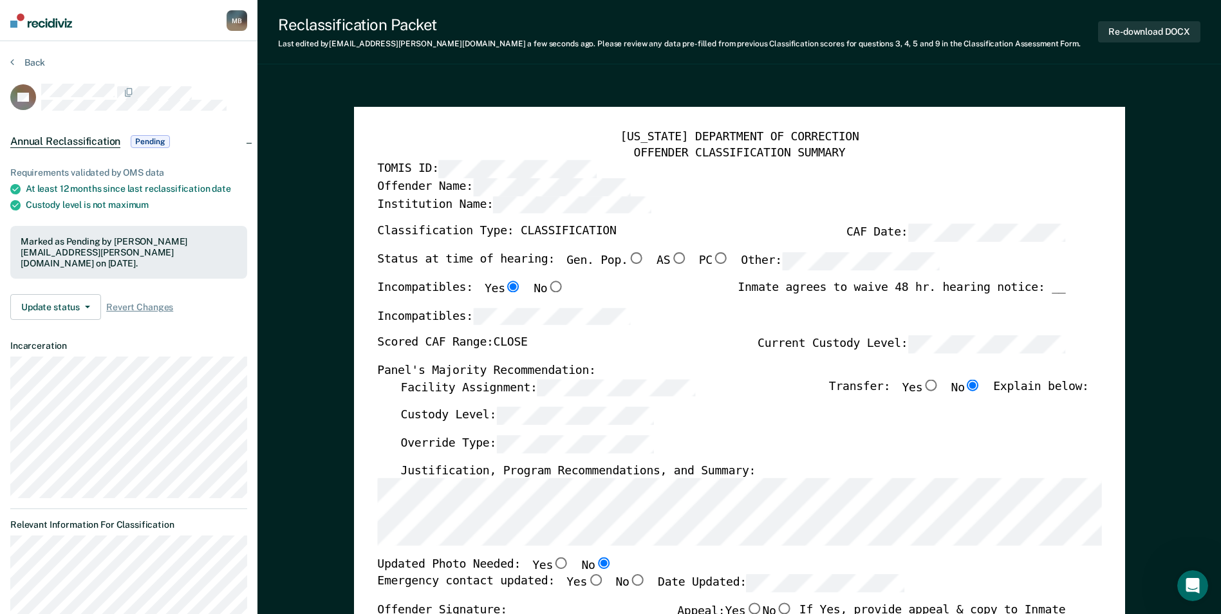
click at [28, 48] on section "Back DL Annual Reclassification Pending Requirements validated by OMS data At l…" at bounding box center [128, 374] width 257 height 667
click at [26, 63] on button "Back" at bounding box center [27, 63] width 35 height 12
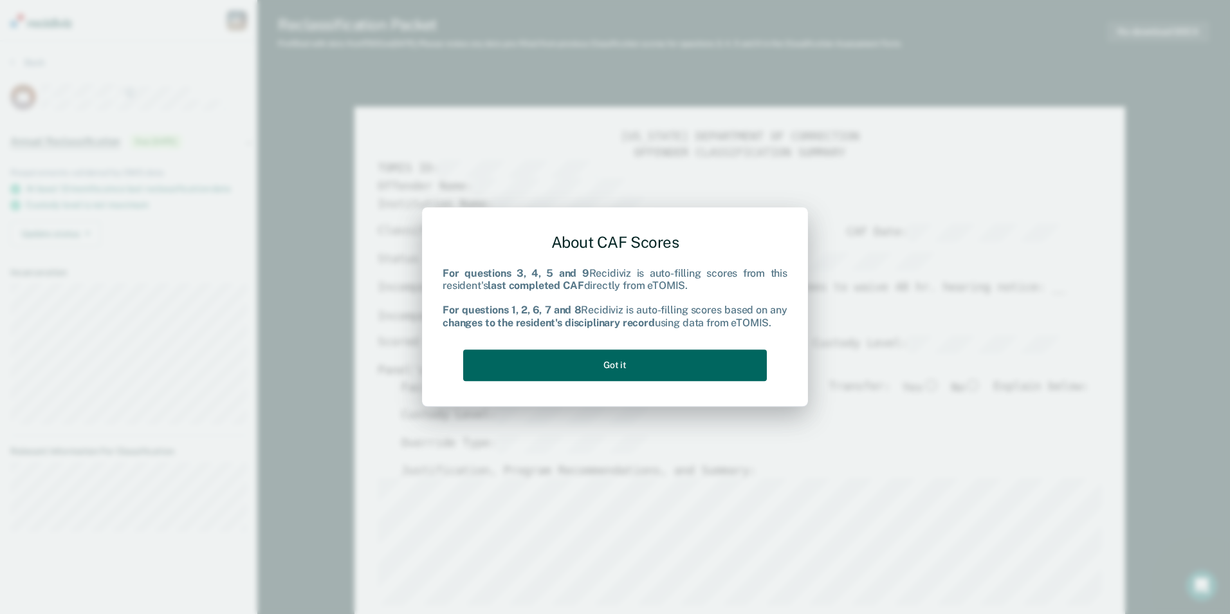
click at [618, 361] on button "Got it" at bounding box center [615, 365] width 304 height 32
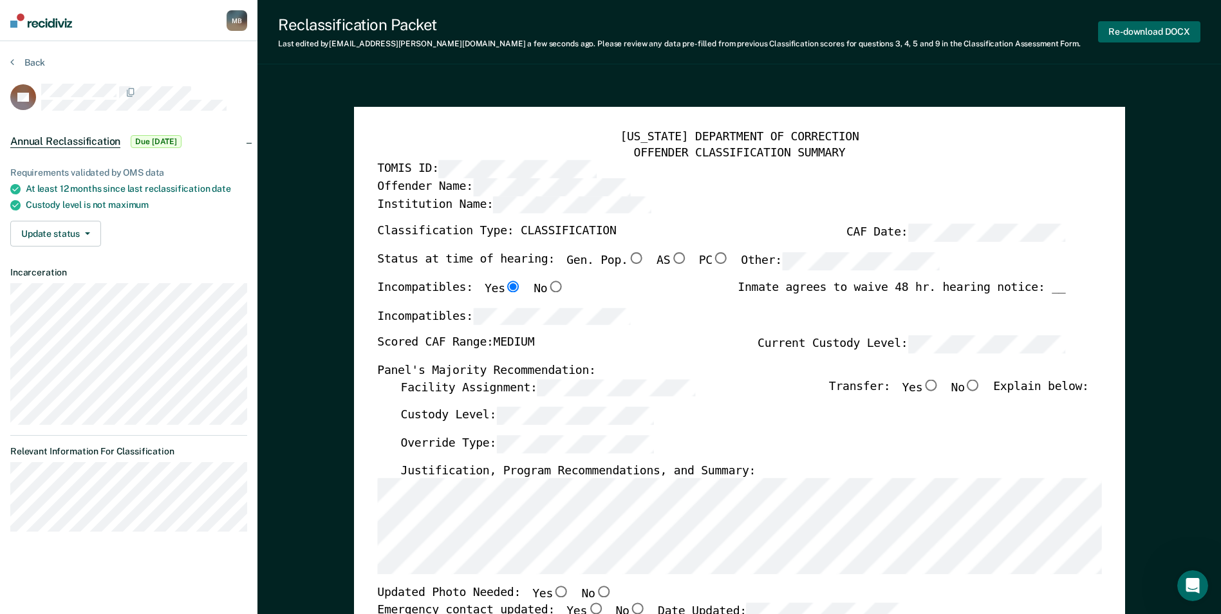
click at [1148, 24] on button "Re-download DOCX" at bounding box center [1149, 31] width 102 height 21
type textarea "x"
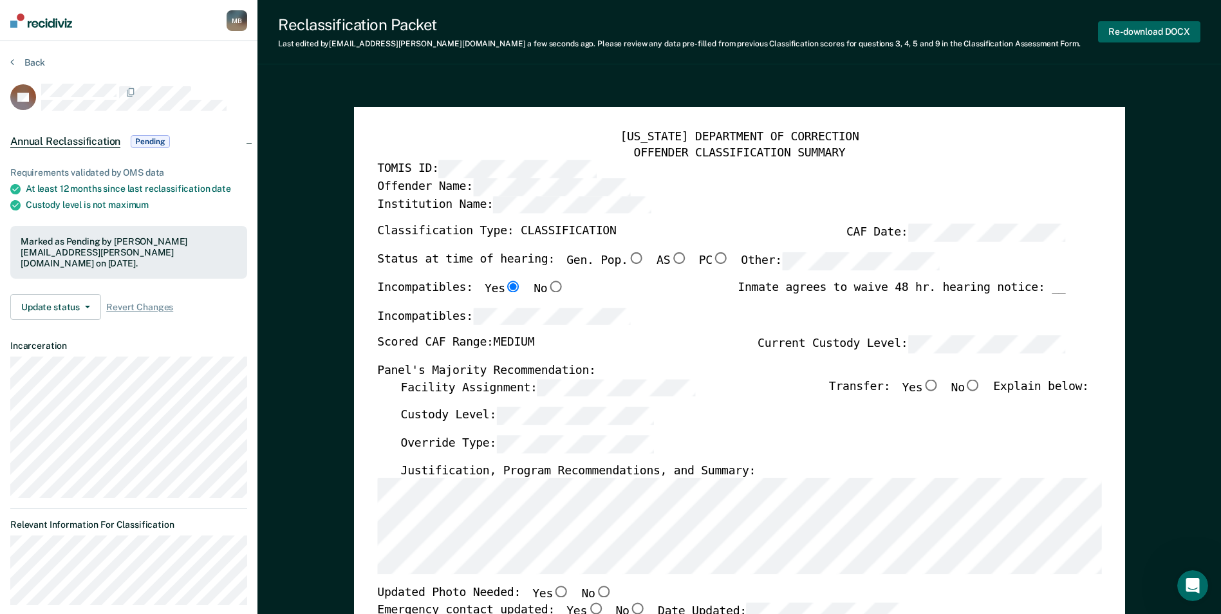
click at [1131, 26] on button "Re-download DOCX" at bounding box center [1149, 31] width 102 height 21
click at [35, 59] on button "Back" at bounding box center [27, 63] width 35 height 12
